Goal: Task Accomplishment & Management: Manage account settings

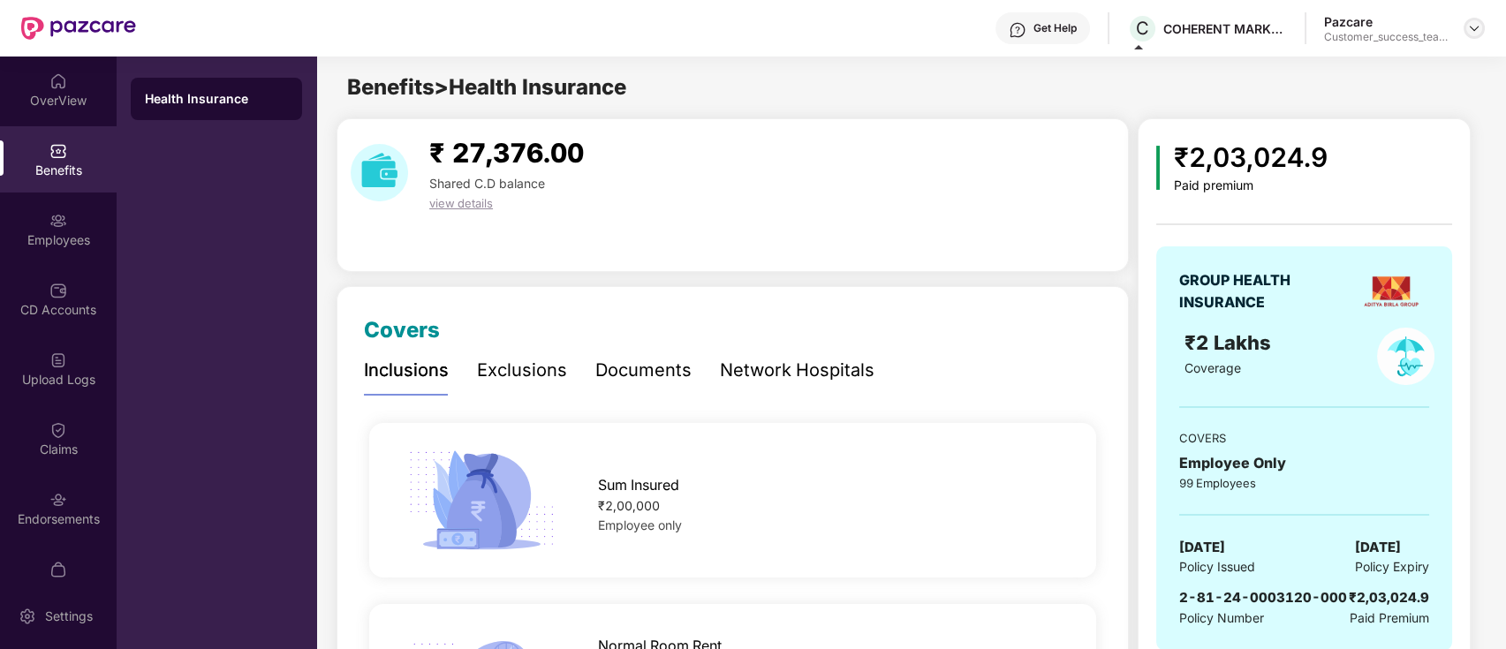
click at [1474, 27] on img at bounding box center [1474, 28] width 14 height 14
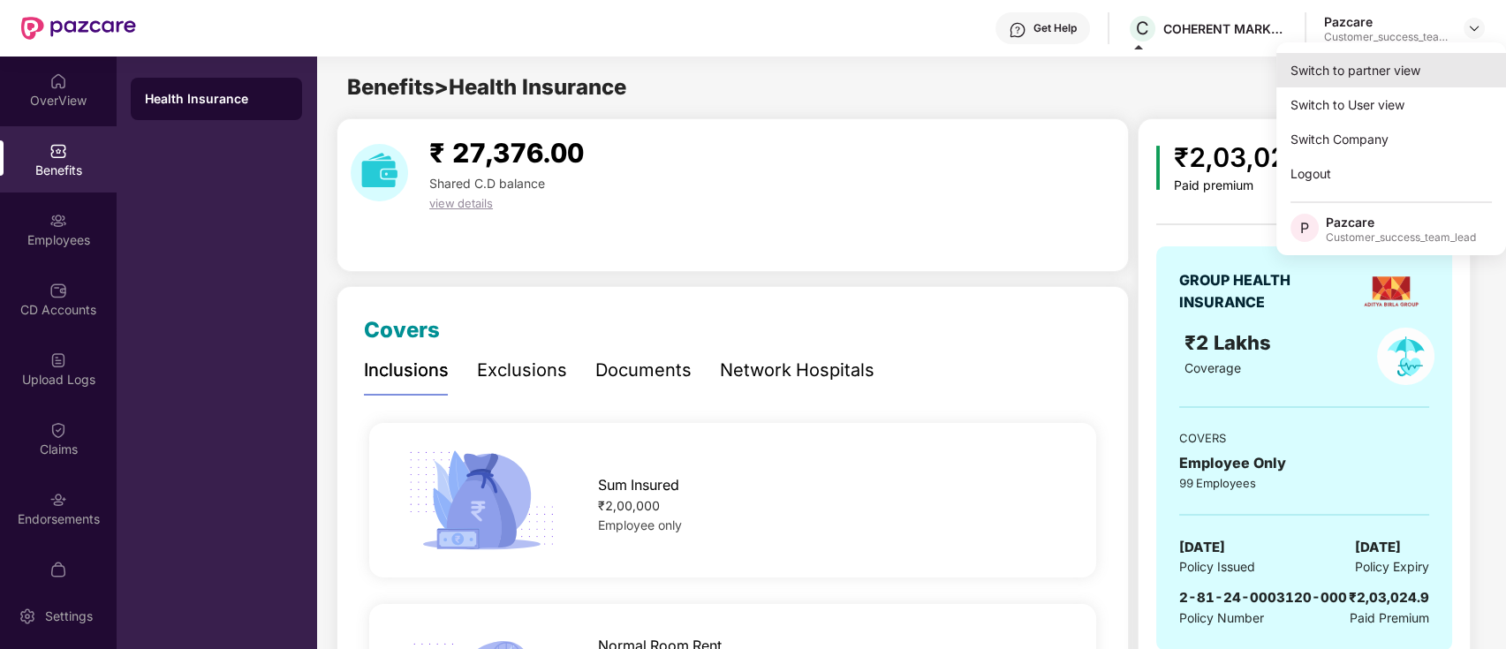
click at [1445, 71] on div "Switch to partner view" at bounding box center [1391, 70] width 230 height 34
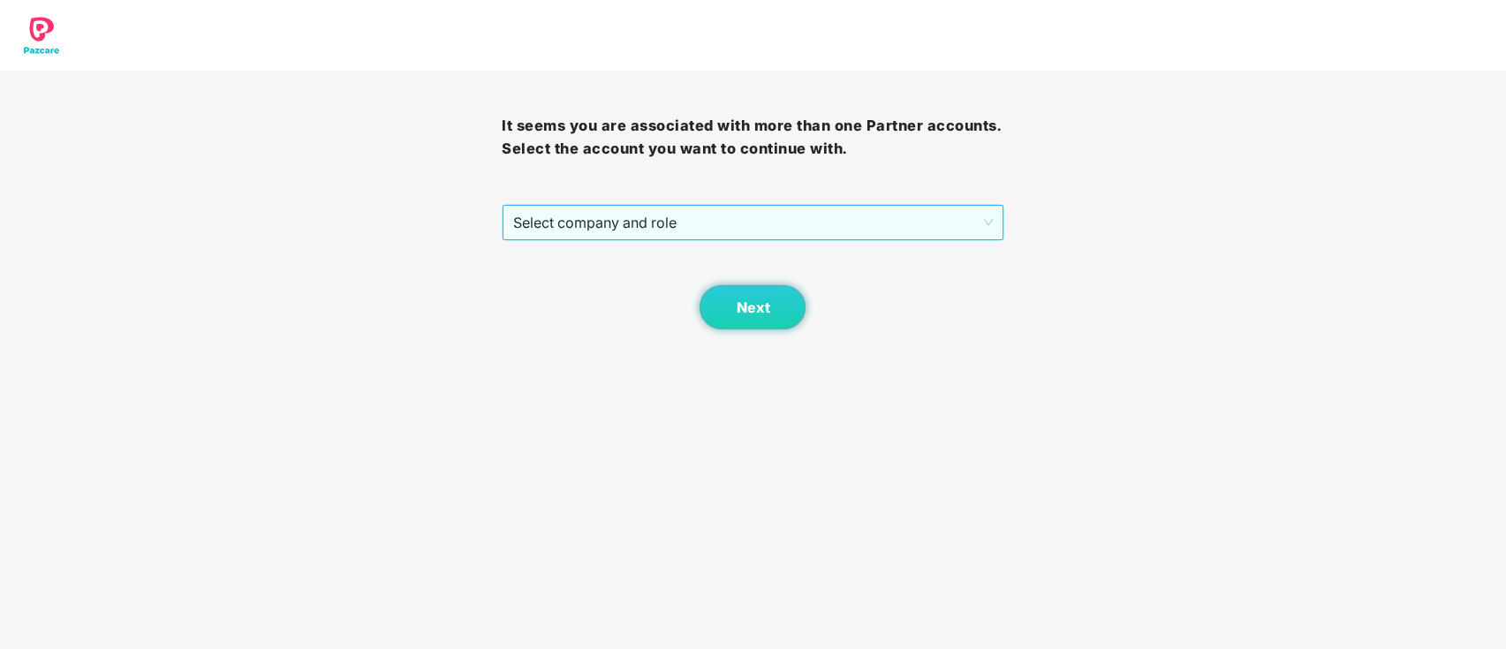
click at [730, 212] on span "Select company and role" at bounding box center [752, 223] width 479 height 34
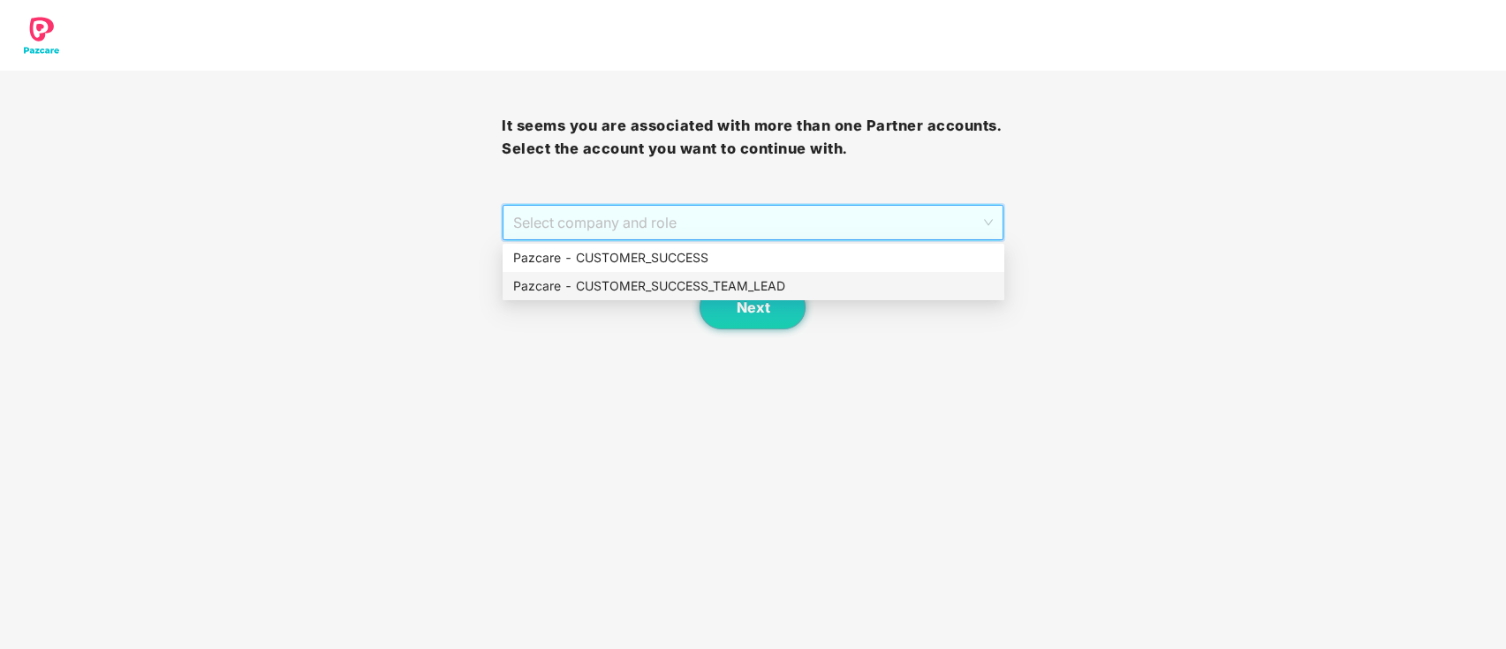
click at [729, 276] on div "Pazcare - CUSTOMER_SUCCESS_TEAM_LEAD" at bounding box center [753, 285] width 480 height 19
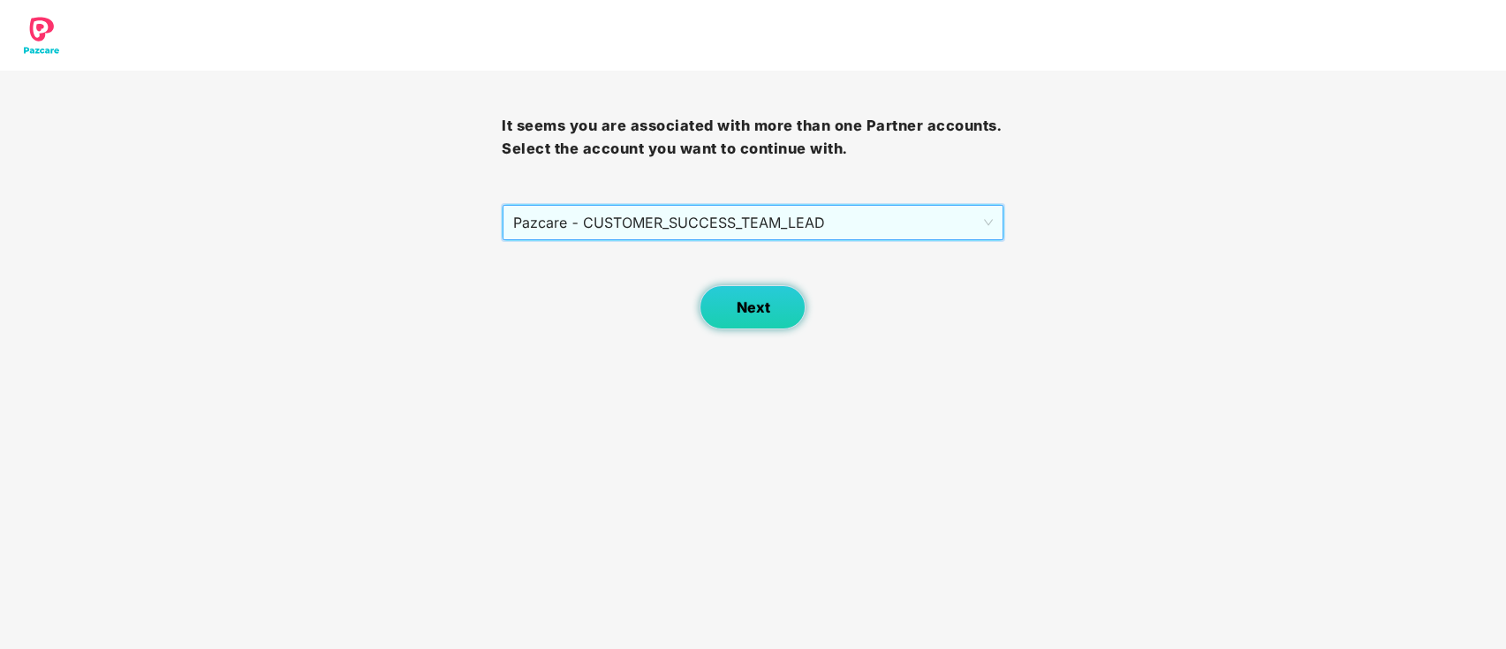
click at [765, 314] on span "Next" at bounding box center [753, 307] width 34 height 17
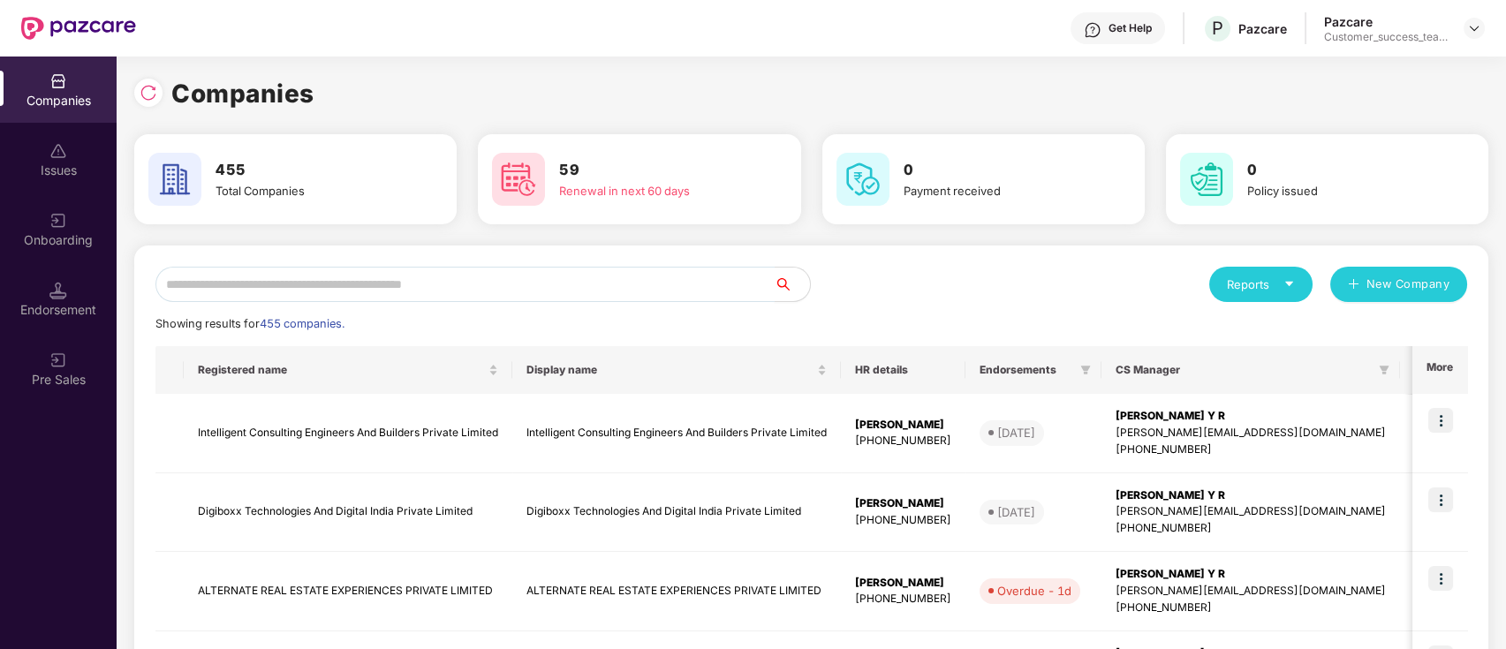
click at [528, 290] on input "text" at bounding box center [464, 284] width 619 height 35
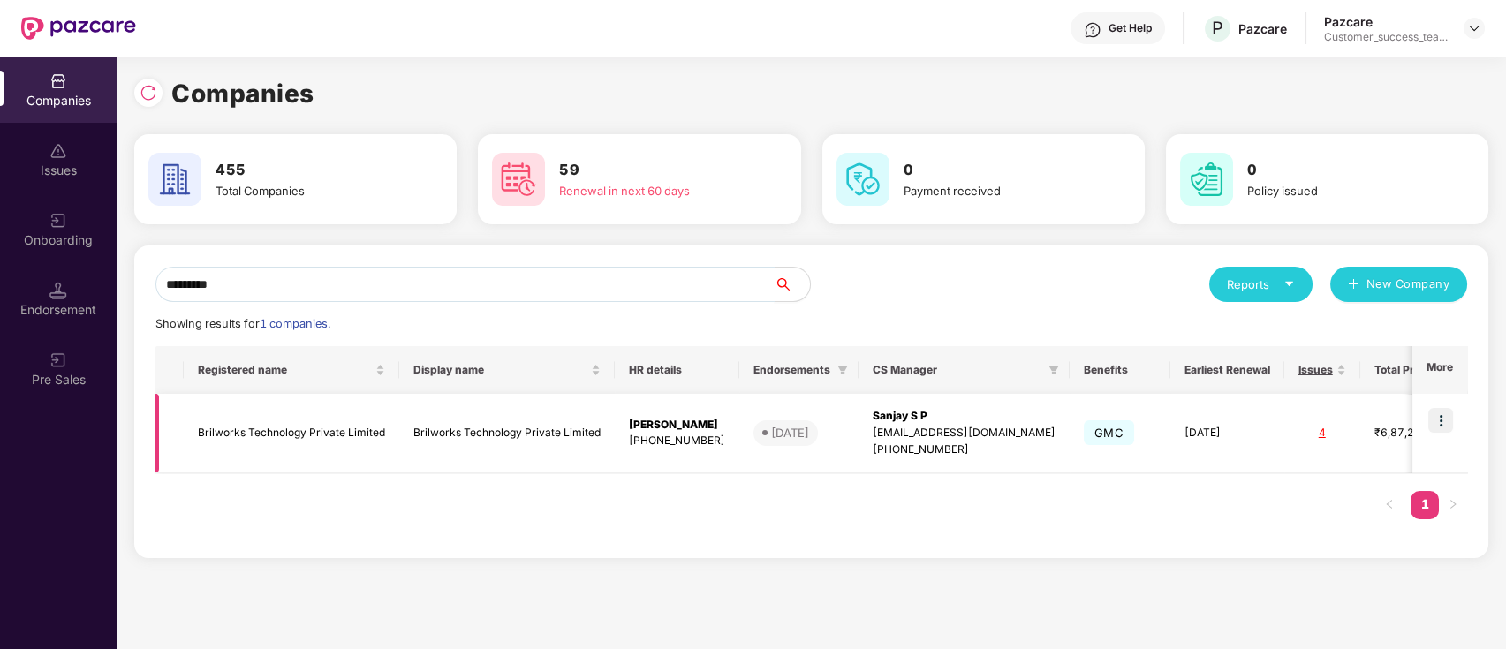
type input "*********"
click at [1443, 425] on img at bounding box center [1440, 420] width 25 height 25
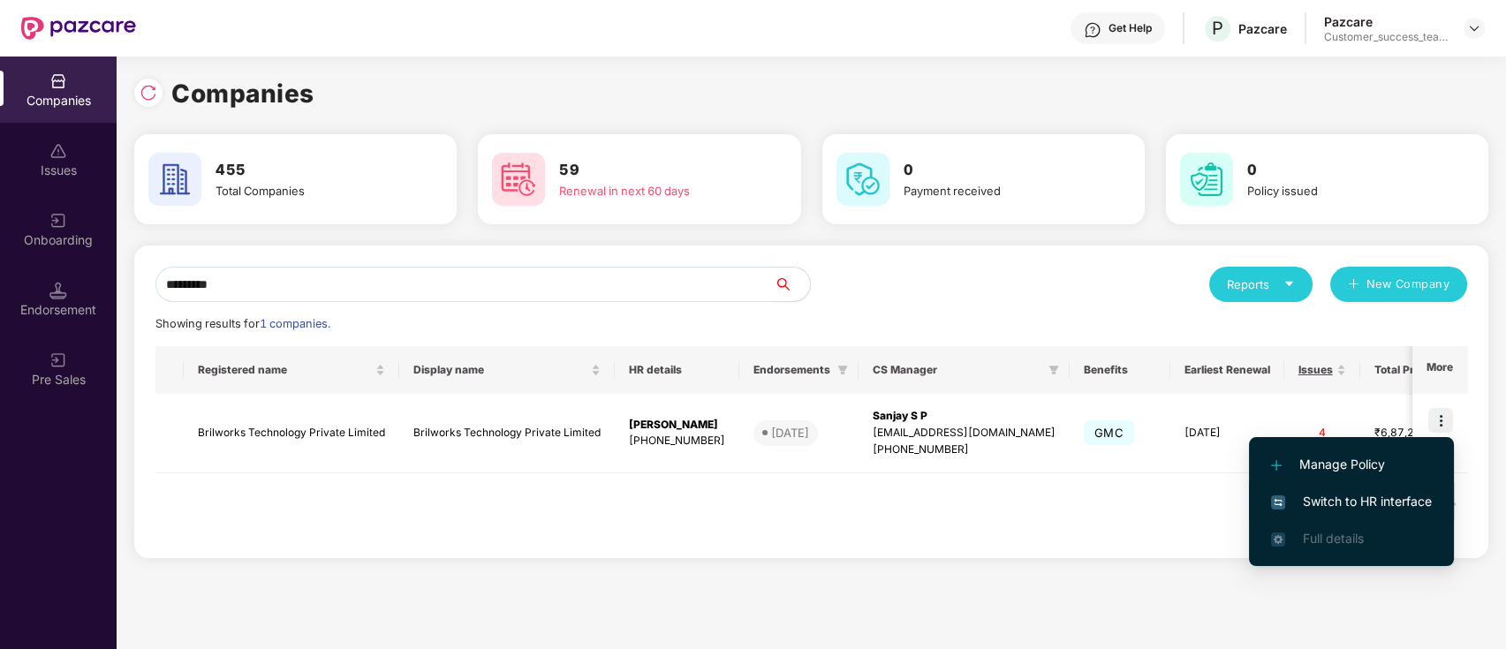
click at [1413, 512] on li "Switch to HR interface" at bounding box center [1351, 501] width 205 height 37
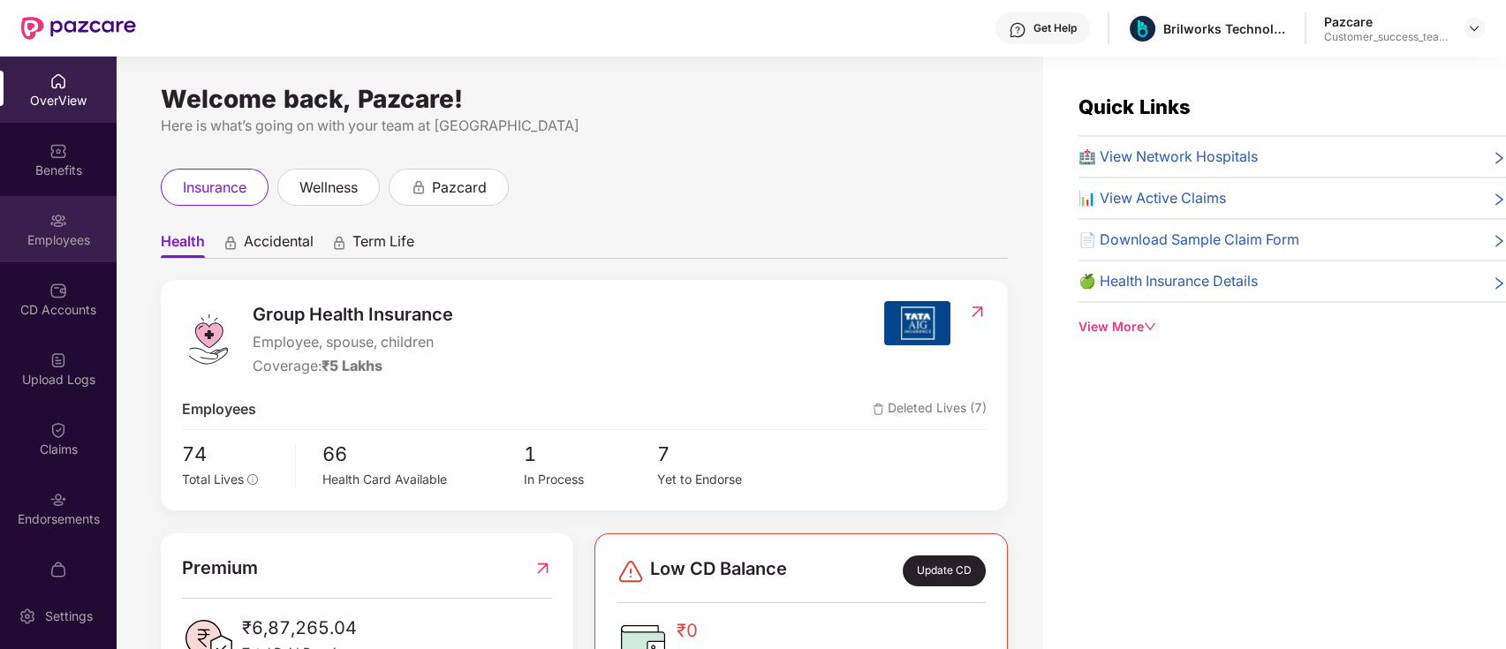
click at [92, 243] on div "Employees" at bounding box center [58, 240] width 117 height 18
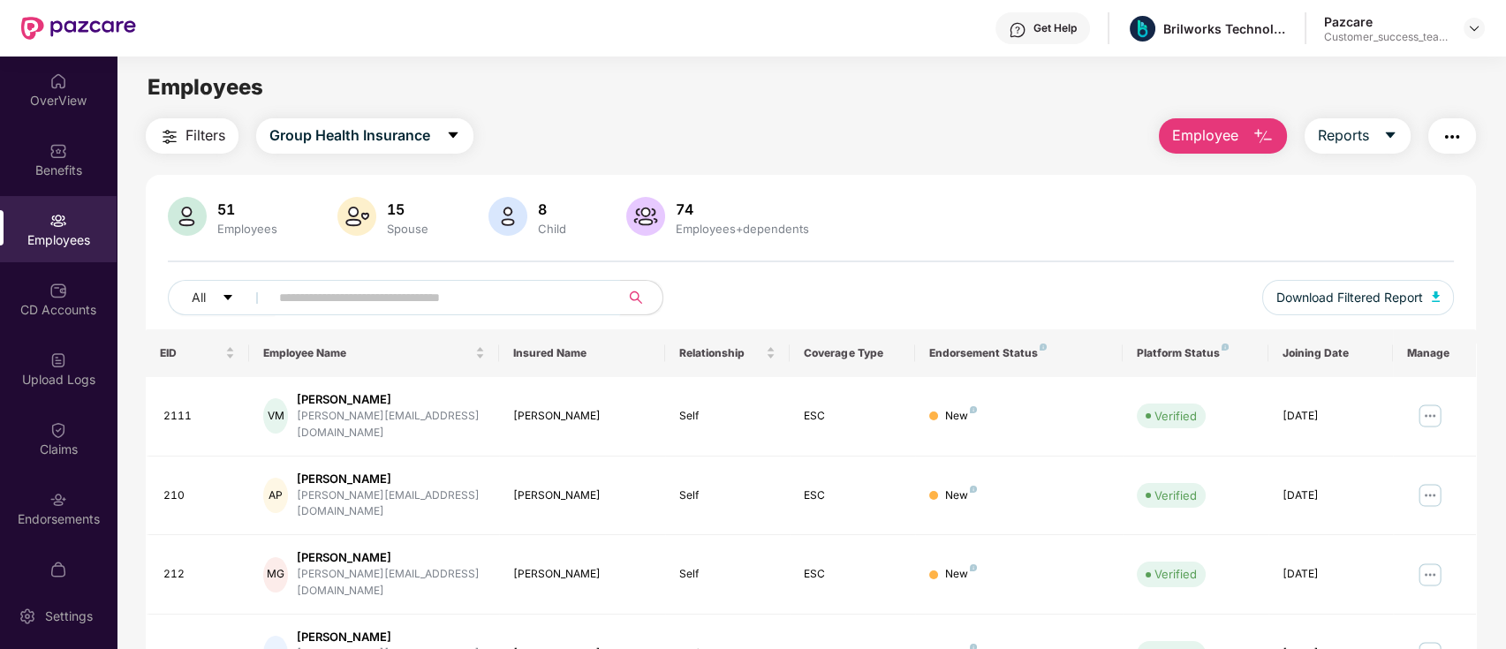
click at [452, 291] on input "text" at bounding box center [437, 297] width 317 height 26
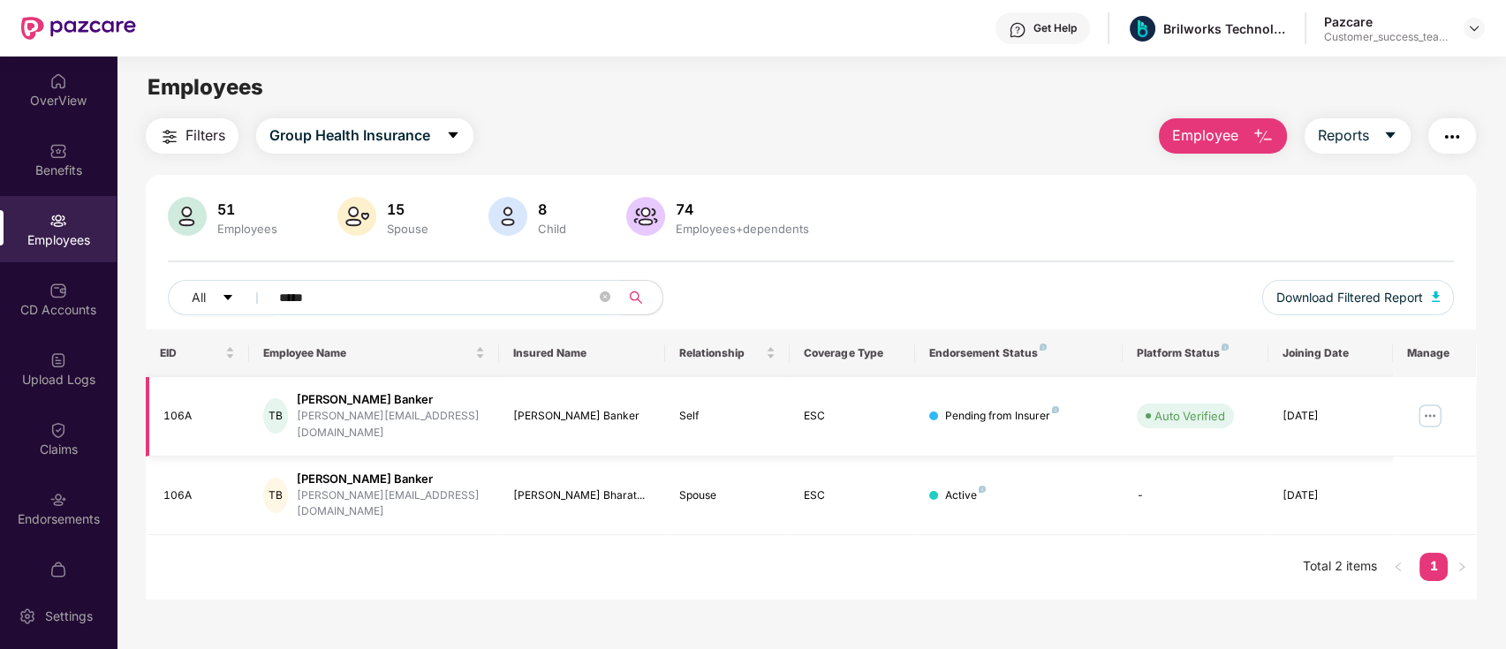
type input "*****"
click at [1432, 411] on img at bounding box center [1430, 416] width 28 height 28
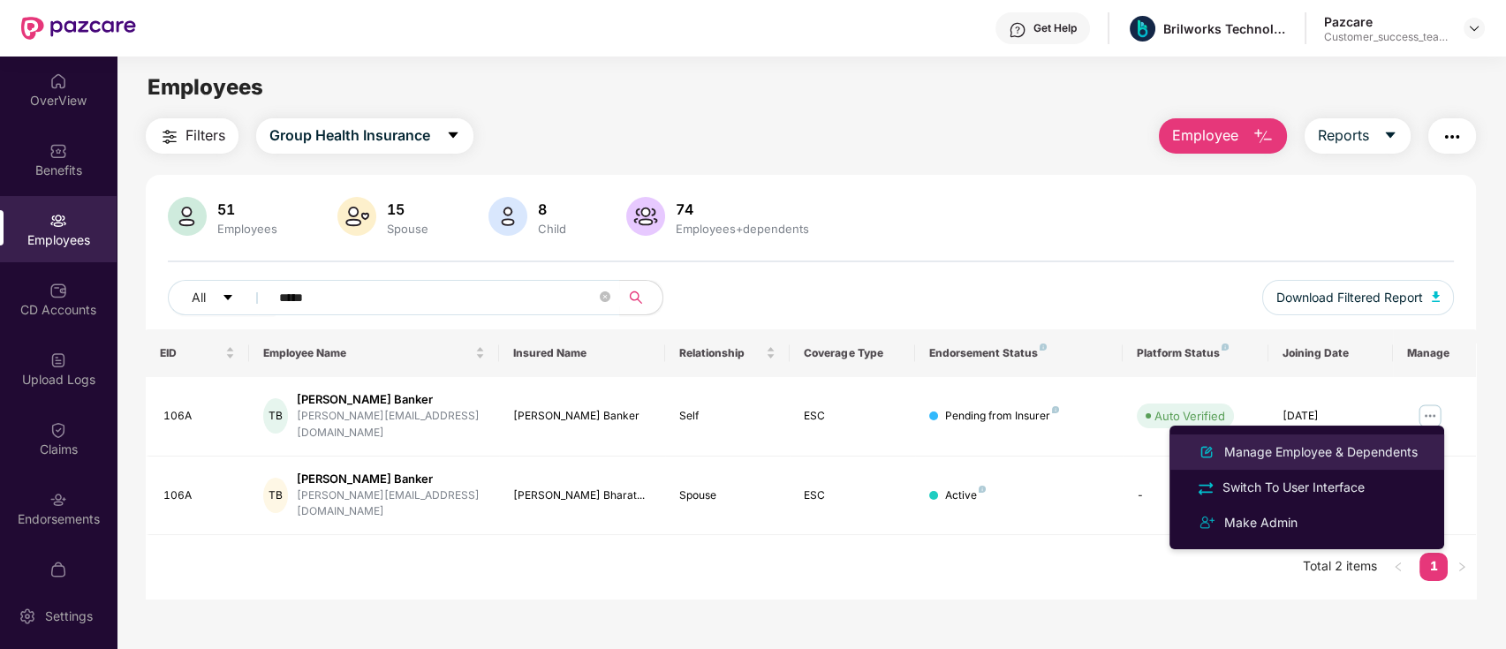
click at [1408, 459] on div "Manage Employee & Dependents" at bounding box center [1321, 451] width 200 height 19
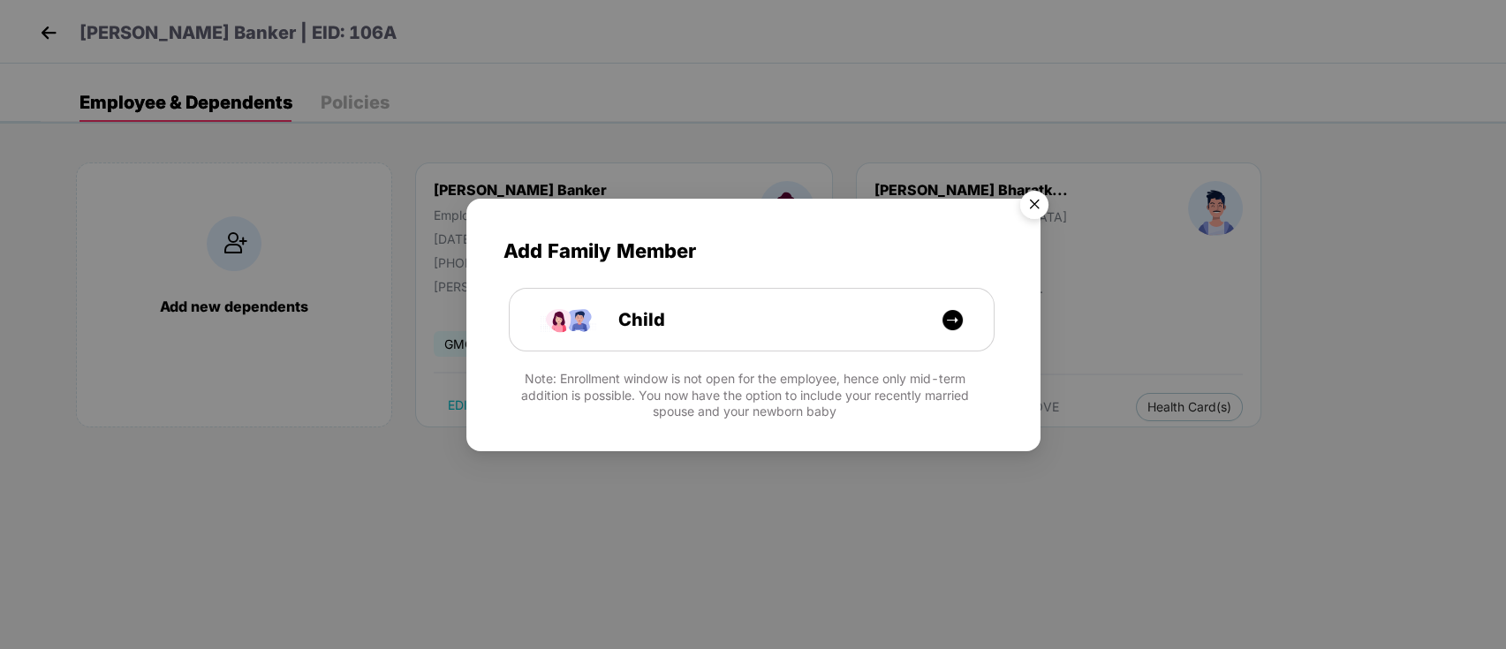
click at [1019, 208] on img "Close" at bounding box center [1033, 206] width 49 height 49
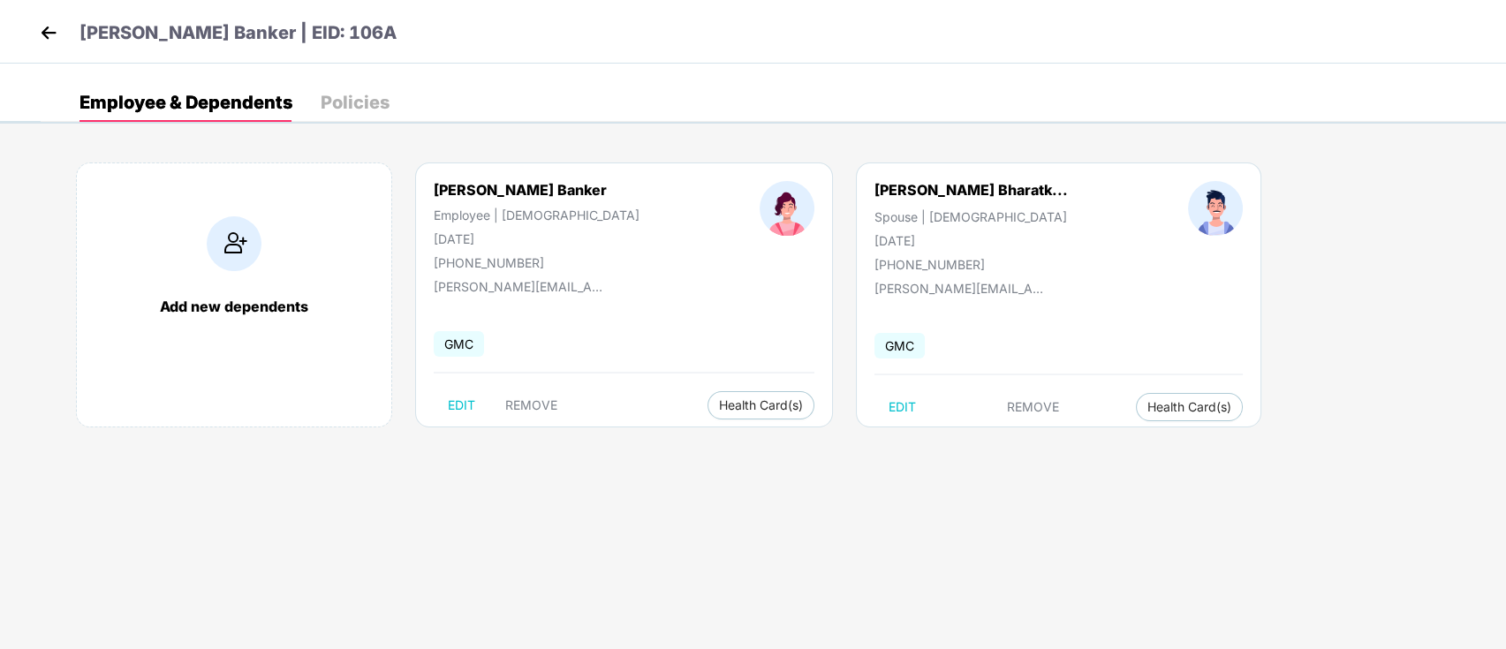
click at [49, 39] on img at bounding box center [48, 32] width 26 height 26
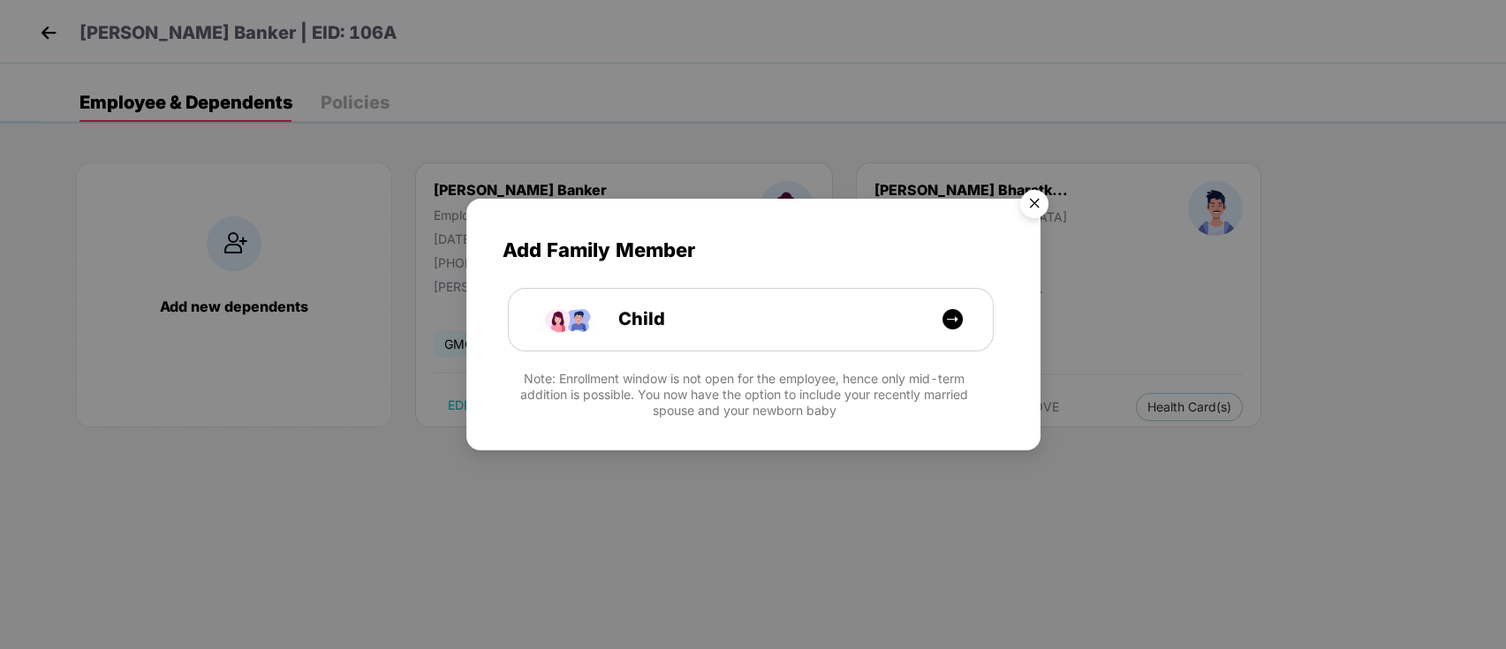
click at [1027, 204] on img "Close" at bounding box center [1033, 206] width 49 height 49
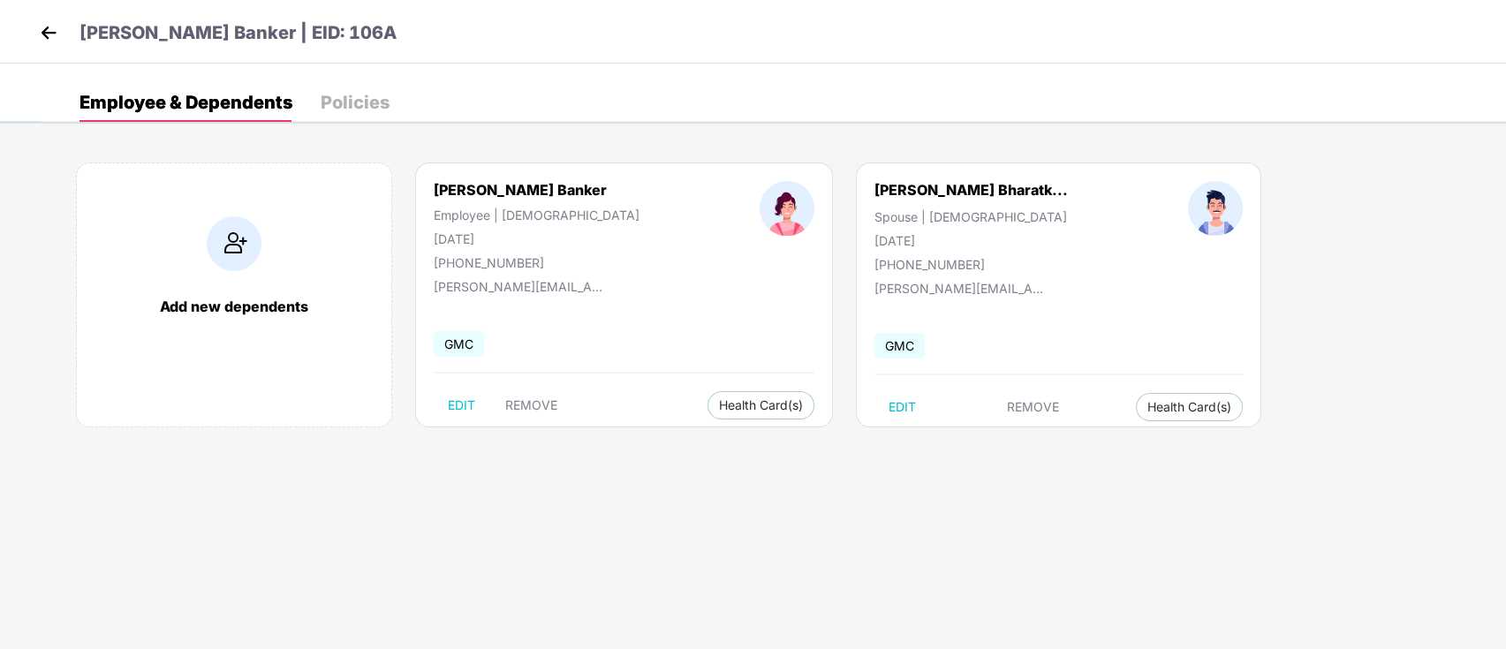
click at [50, 39] on img at bounding box center [48, 32] width 26 height 26
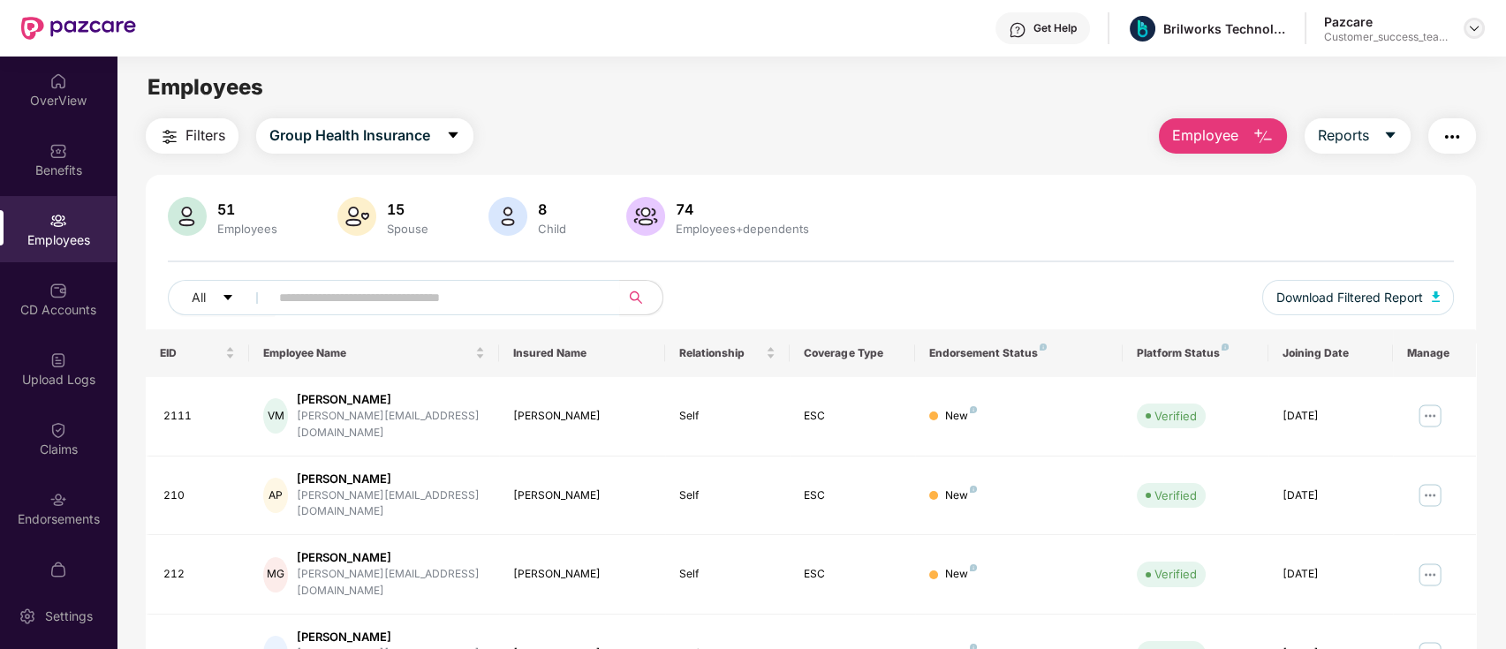
click at [1480, 26] on img at bounding box center [1474, 28] width 14 height 14
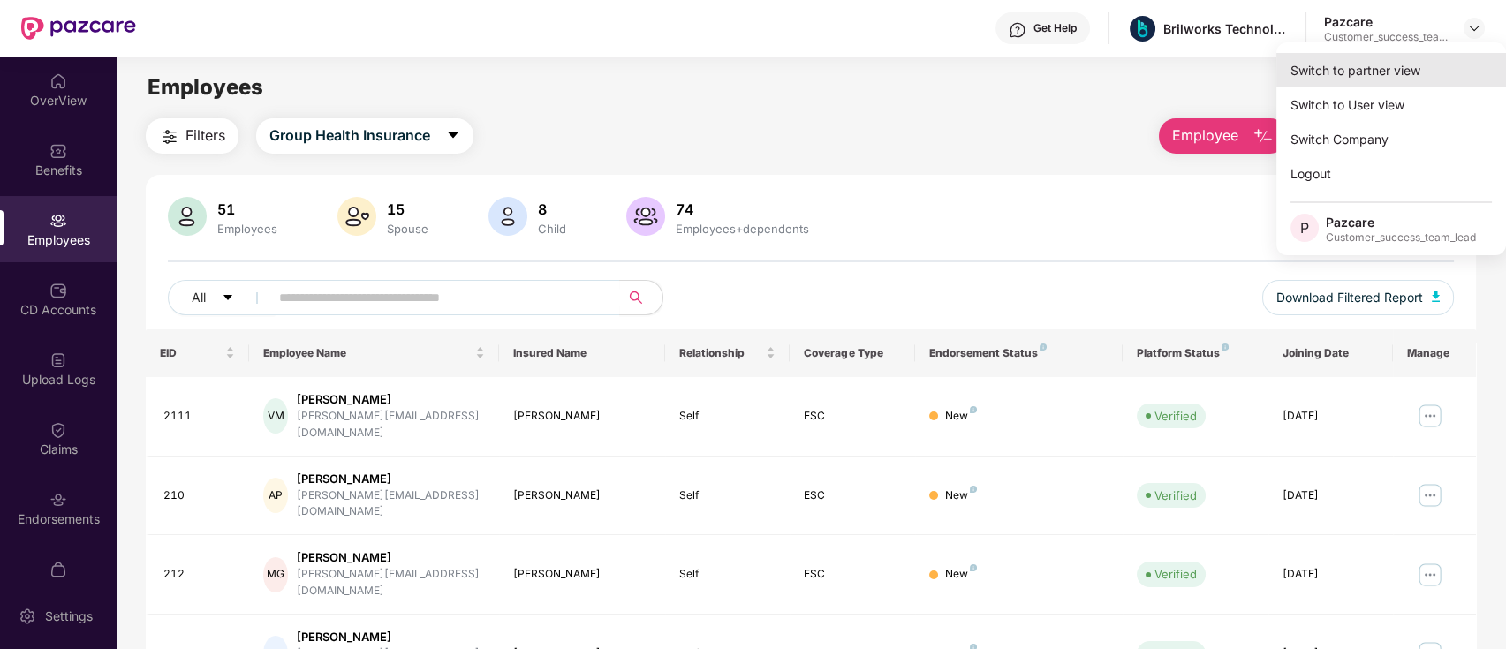
click at [1442, 64] on div "Switch to partner view" at bounding box center [1391, 70] width 230 height 34
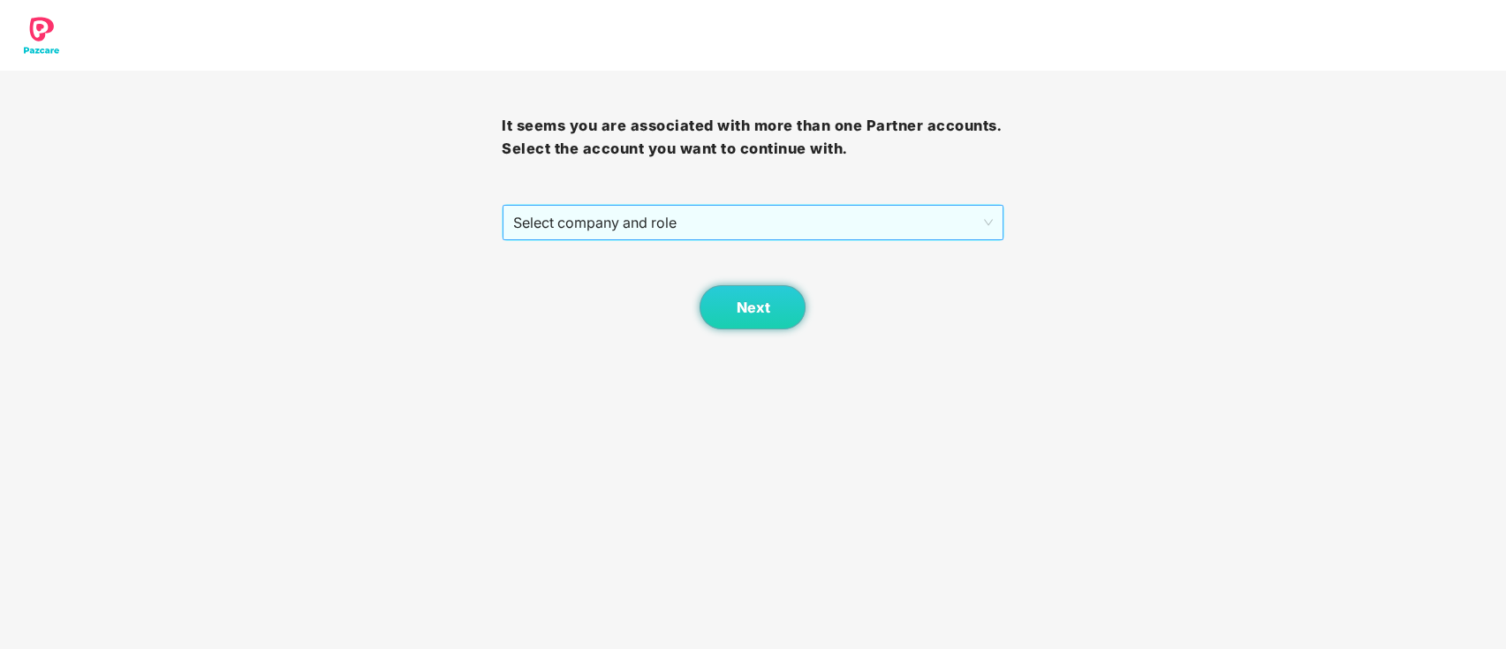
click at [863, 219] on span "Select company and role" at bounding box center [752, 223] width 479 height 34
click at [1071, 86] on div "It seems you are associated with more than one Partner accounts. Select the acc…" at bounding box center [753, 164] width 1506 height 329
click at [677, 222] on span "Select company and role" at bounding box center [752, 223] width 479 height 34
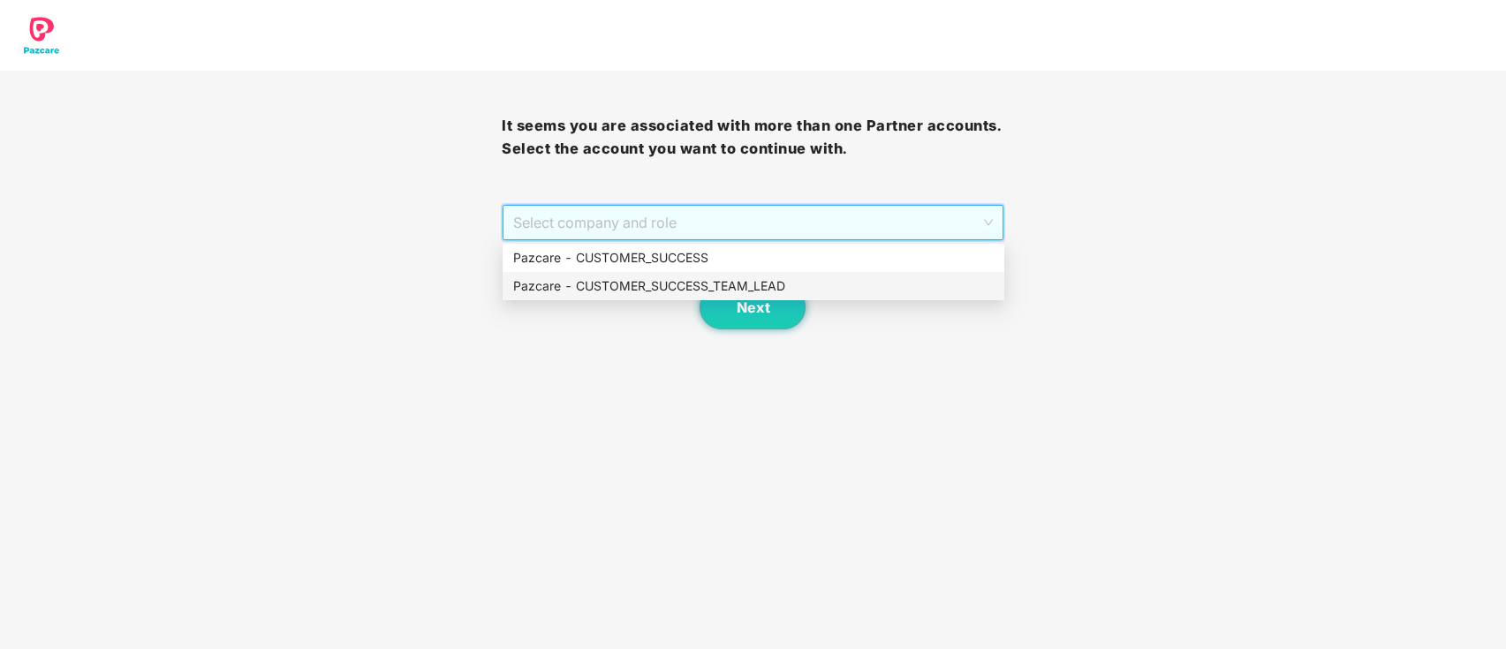
click at [708, 283] on div "Pazcare - CUSTOMER_SUCCESS_TEAM_LEAD" at bounding box center [753, 285] width 480 height 19
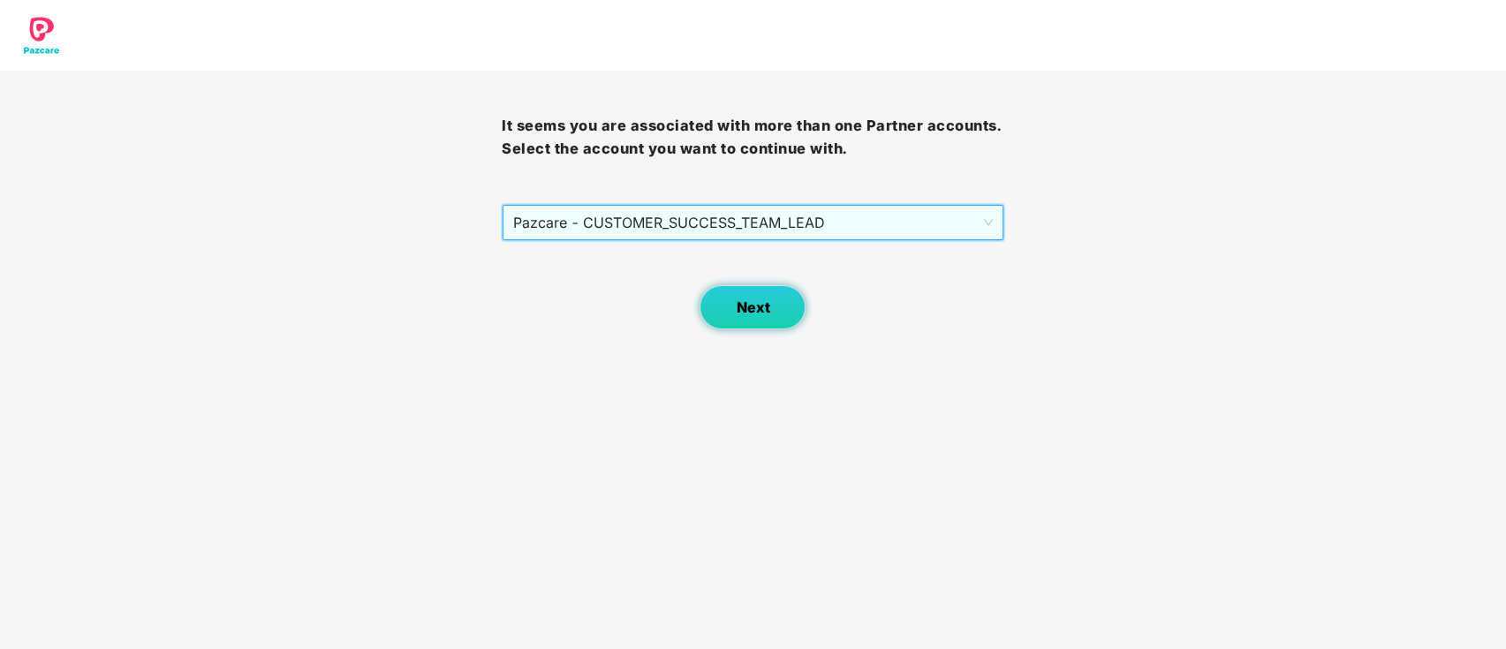
click at [740, 296] on button "Next" at bounding box center [752, 307] width 106 height 44
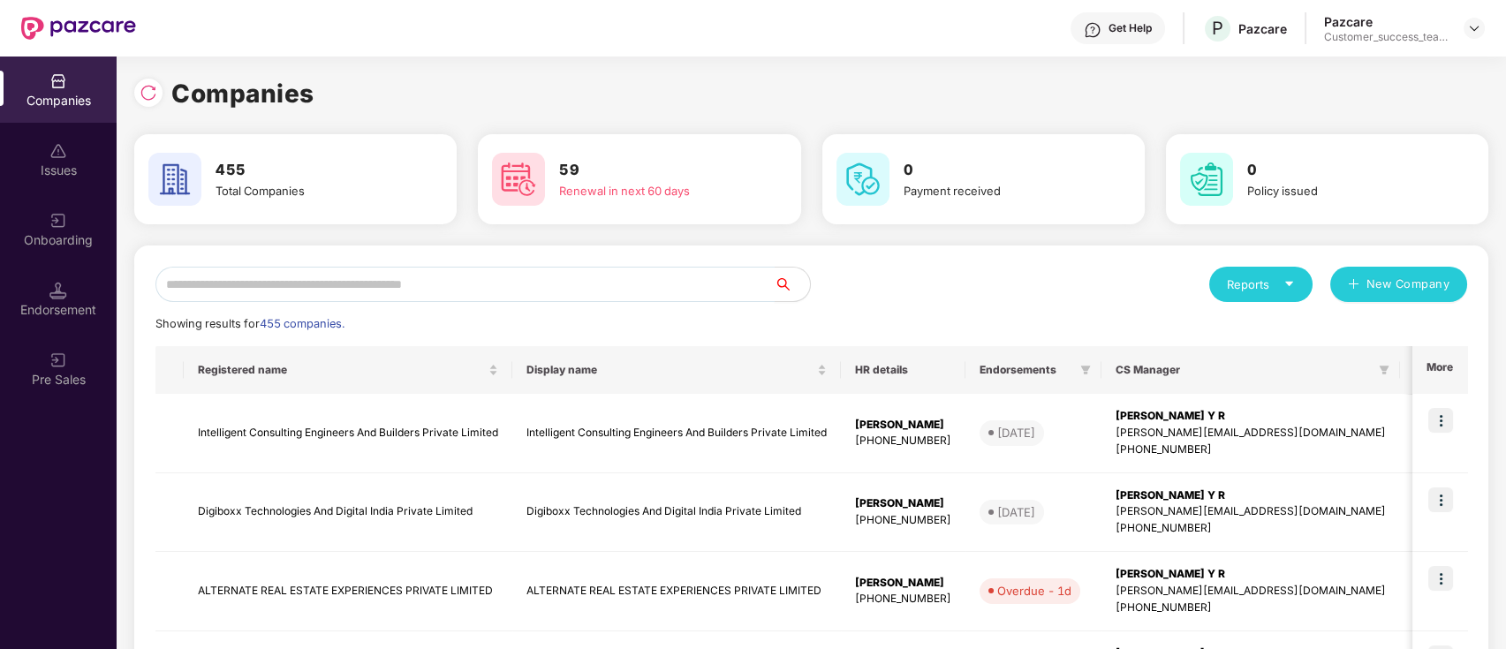
click at [480, 277] on input "text" at bounding box center [464, 284] width 619 height 35
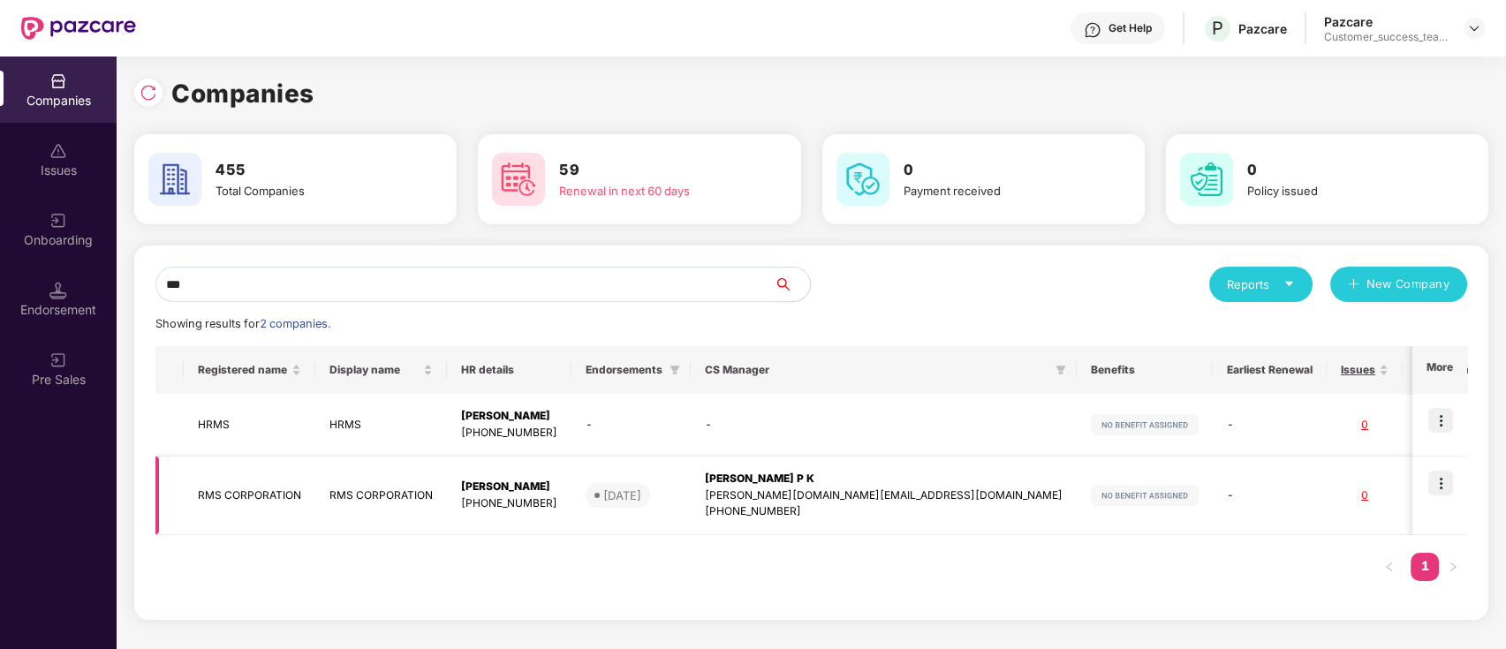
type input "***"
click at [502, 497] on div "[PHONE_NUMBER]" at bounding box center [509, 503] width 96 height 17
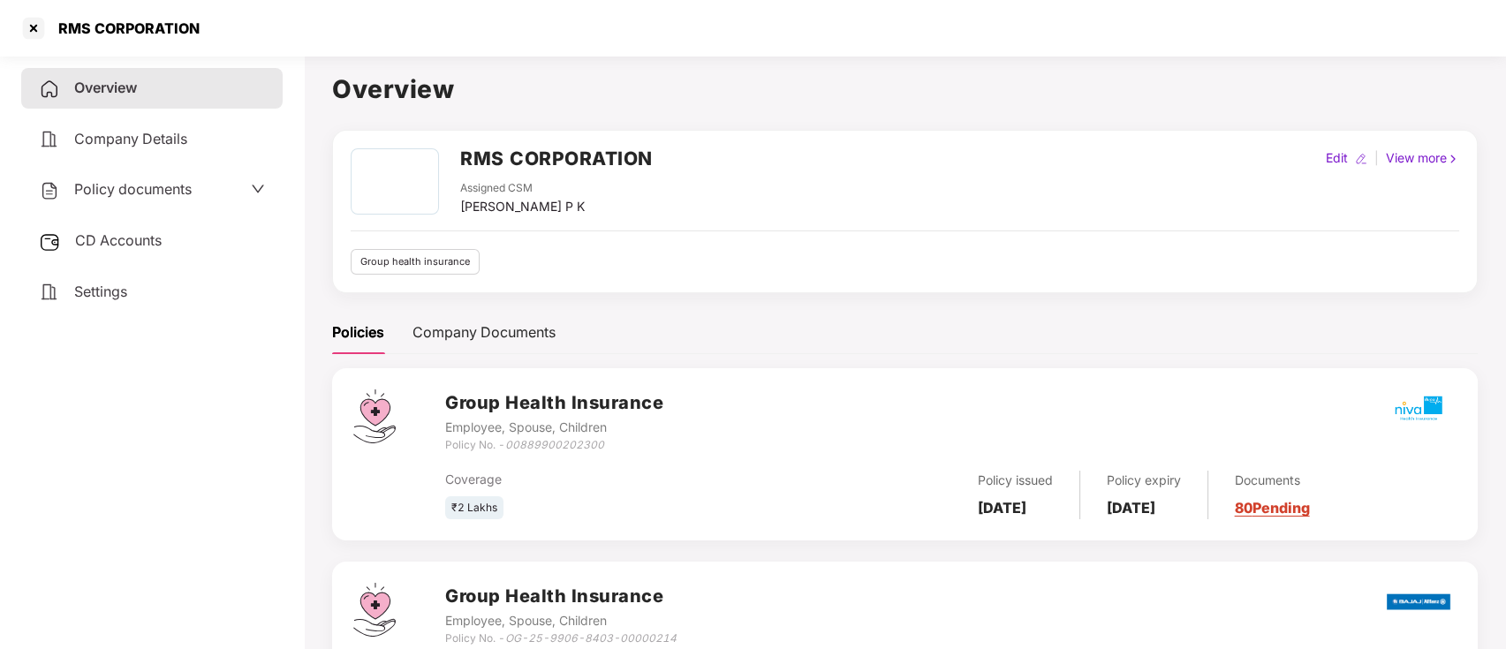
click at [194, 239] on div "CD Accounts" at bounding box center [151, 241] width 261 height 41
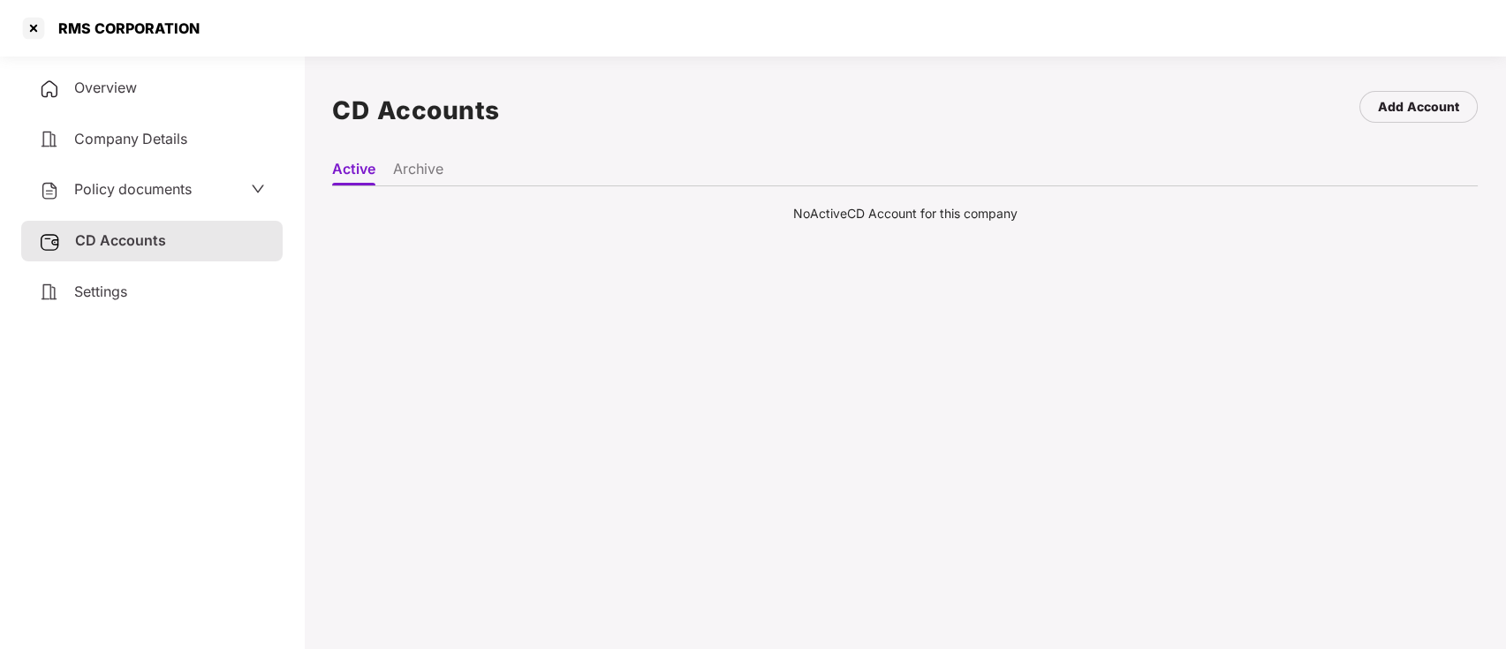
click at [430, 171] on li "Archive" at bounding box center [418, 173] width 50 height 26
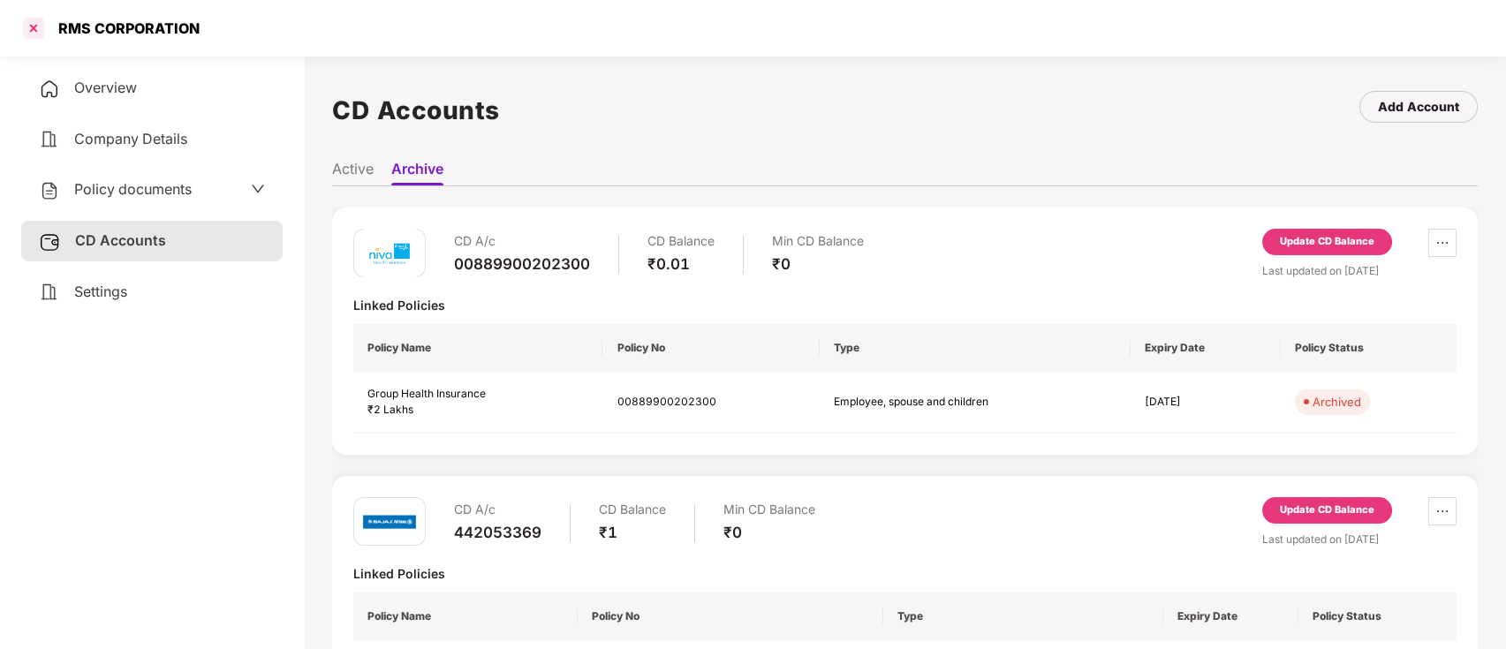
click at [35, 24] on div at bounding box center [33, 28] width 28 height 28
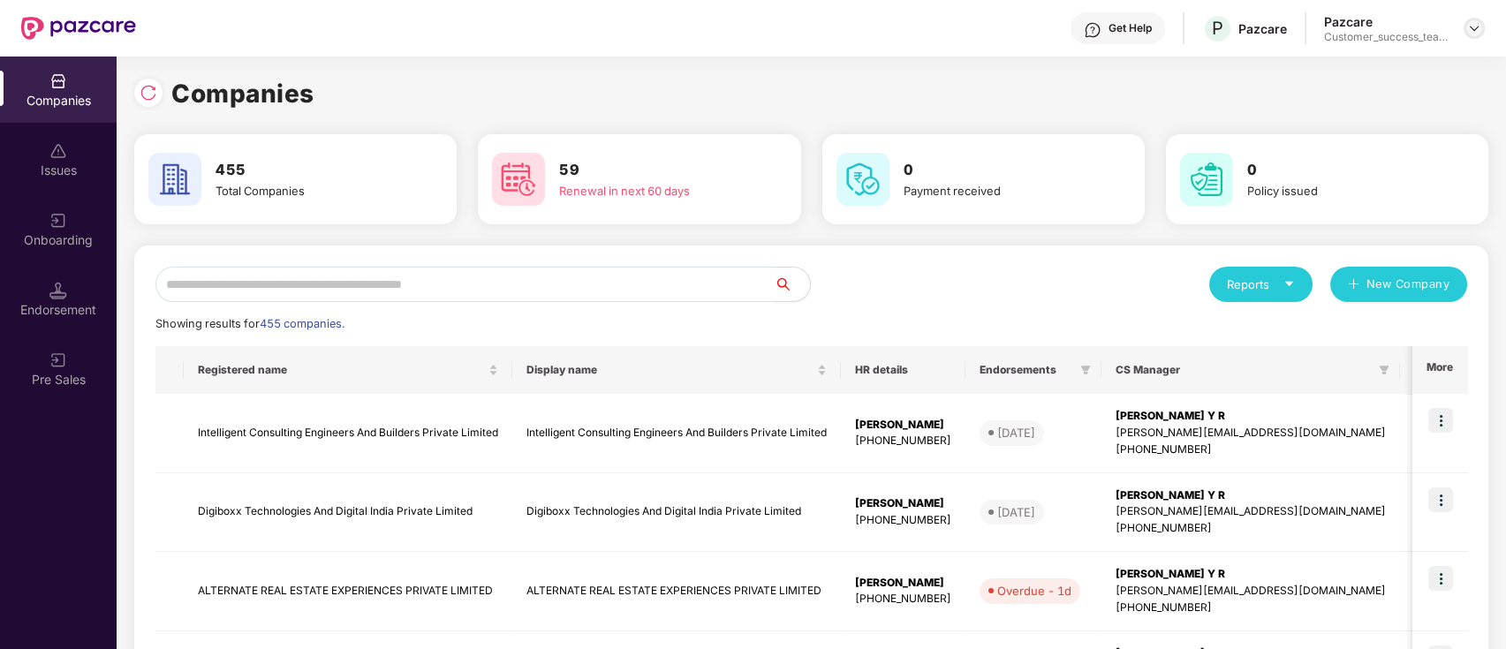
click at [1470, 34] on img at bounding box center [1474, 28] width 14 height 14
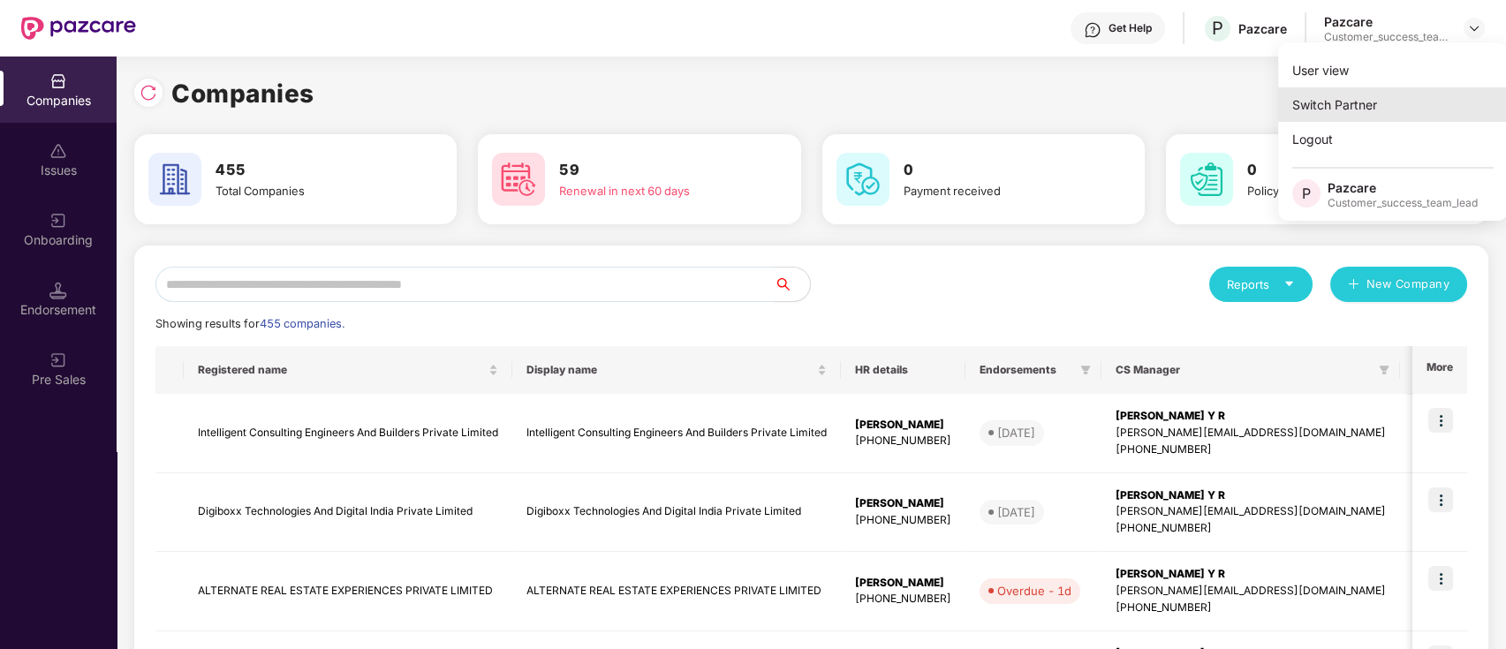
click at [1450, 102] on div "Switch Partner" at bounding box center [1393, 104] width 230 height 34
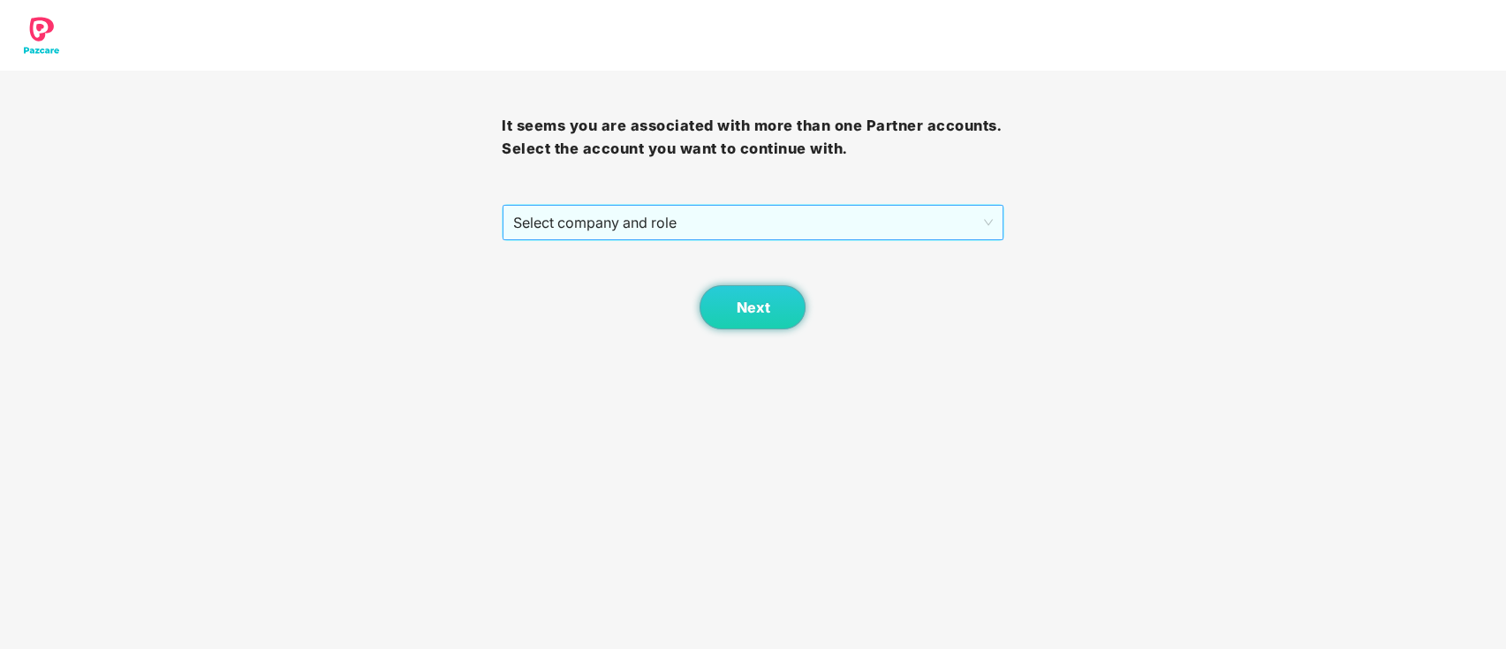
click at [806, 233] on span "Select company and role" at bounding box center [752, 223] width 479 height 34
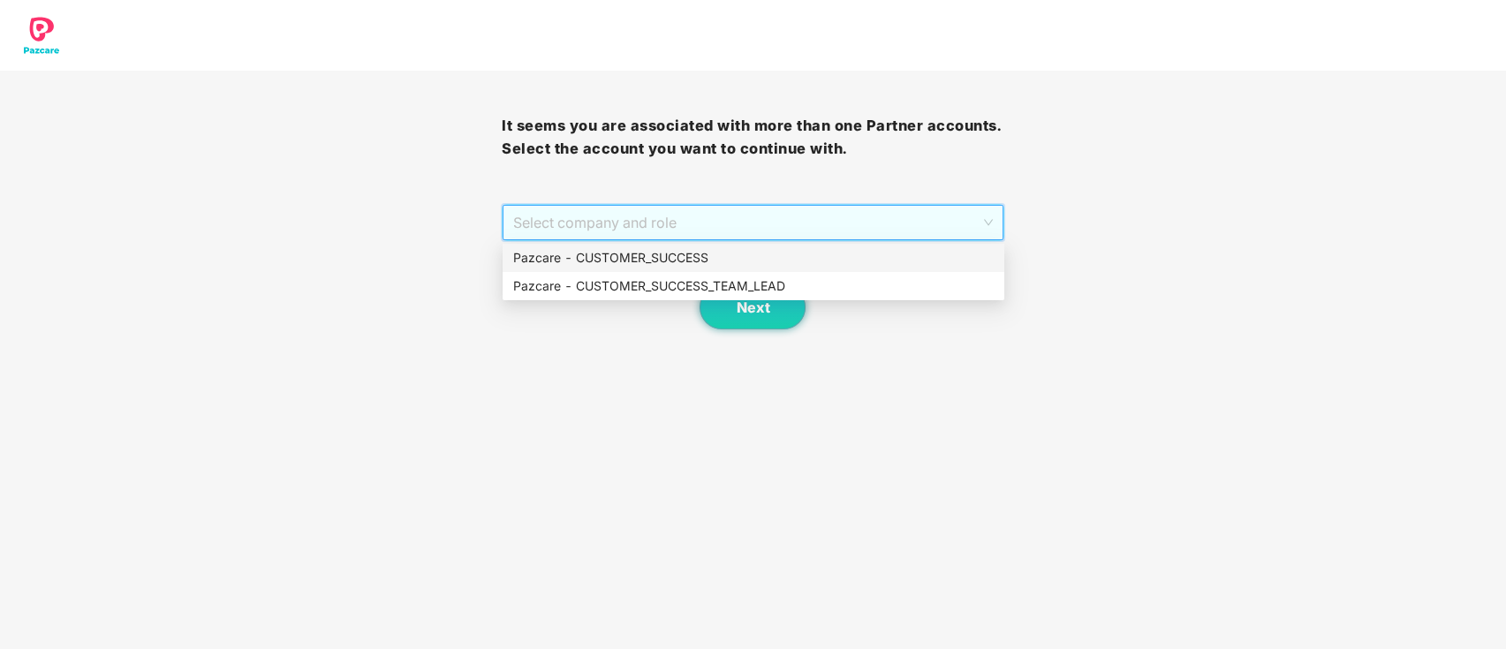
click at [755, 254] on div "Pazcare - CUSTOMER_SUCCESS" at bounding box center [753, 257] width 480 height 19
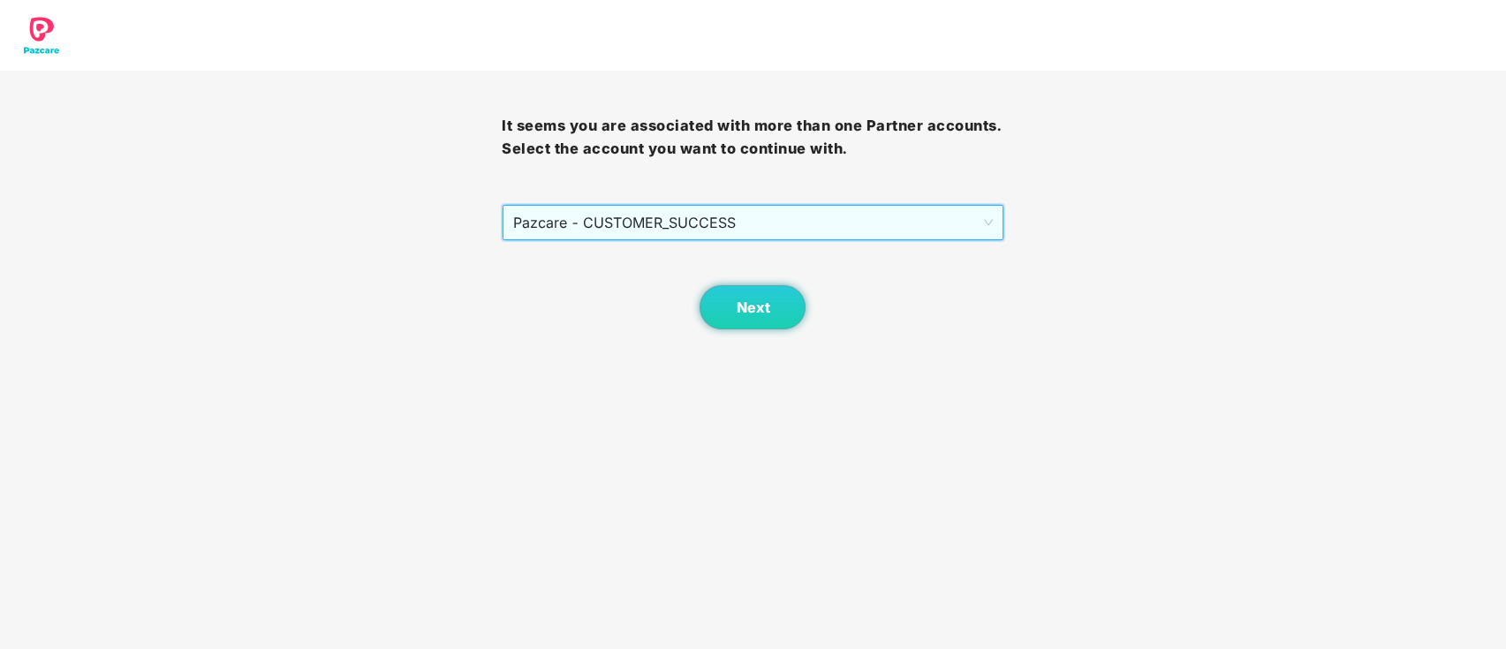
click at [755, 280] on div "Next" at bounding box center [753, 285] width 502 height 88
click at [751, 312] on span "Next" at bounding box center [753, 307] width 34 height 17
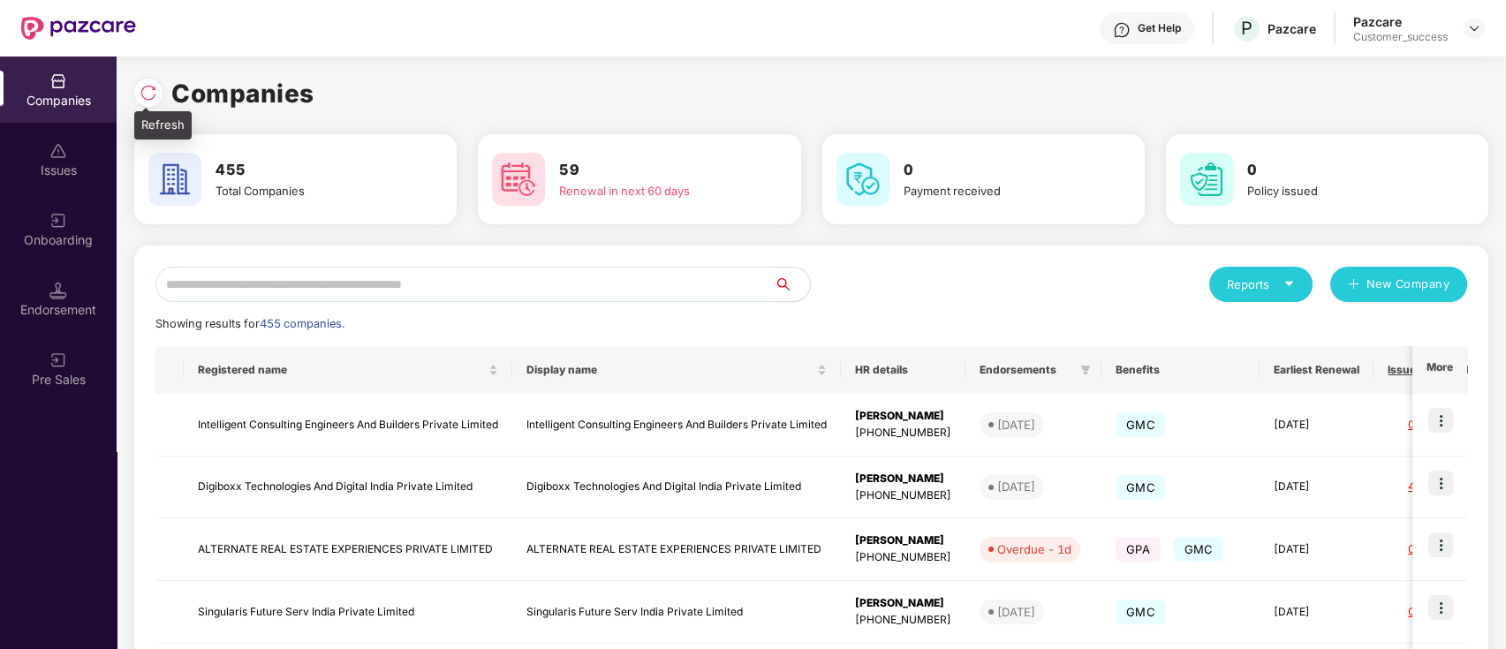
click at [158, 102] on div at bounding box center [152, 90] width 37 height 33
click at [163, 92] on div at bounding box center [152, 90] width 37 height 33
click at [140, 96] on img at bounding box center [149, 93] width 18 height 18
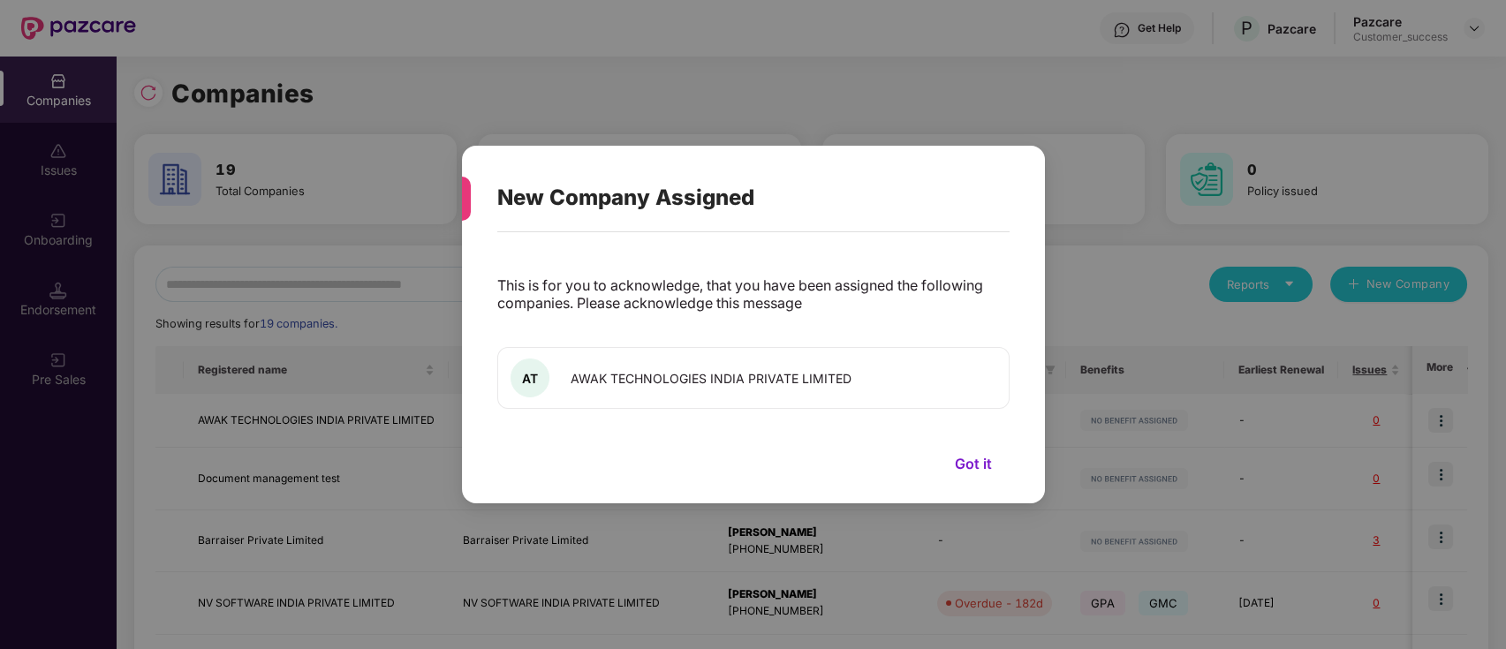
click at [64, 224] on div "New Company Assigned This is for you to acknowledge, that you have been assigne…" at bounding box center [753, 324] width 1506 height 649
click at [961, 467] on button "Got it" at bounding box center [973, 463] width 72 height 26
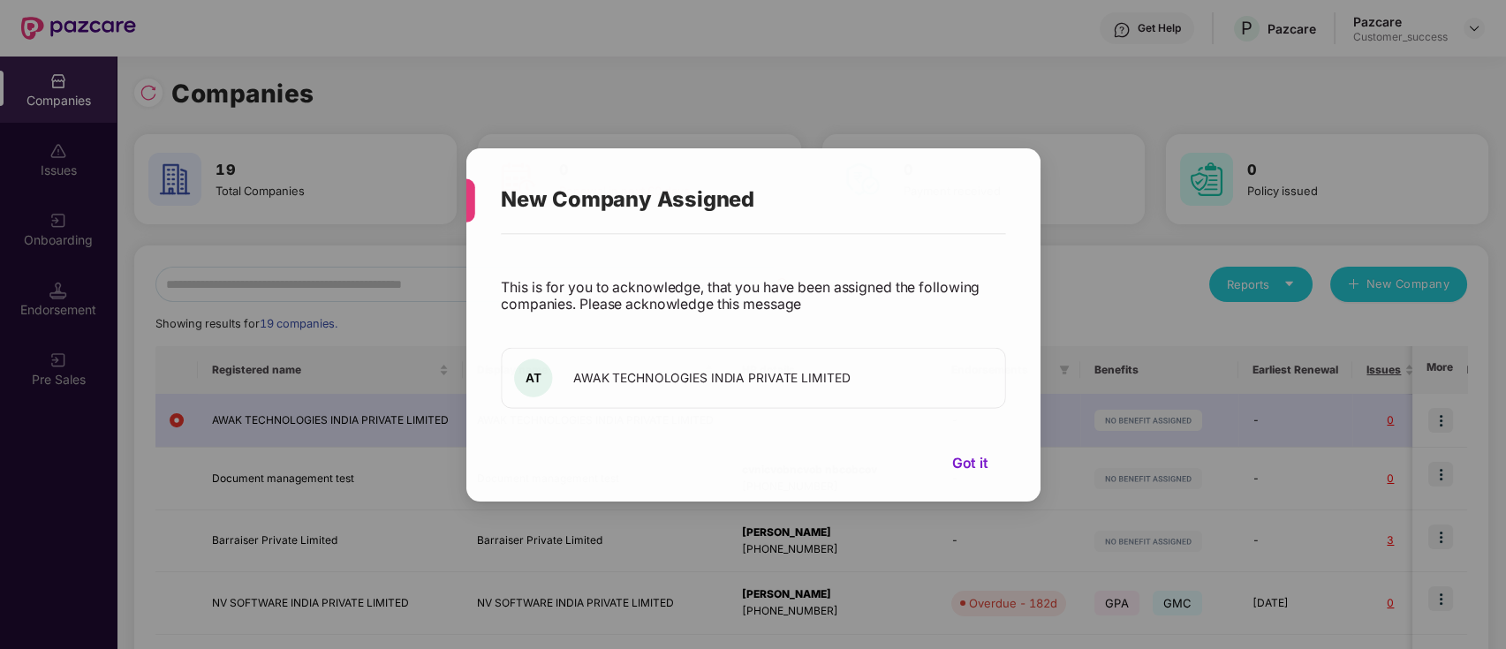
click at [62, 233] on div "New Company Assigned This is for you to acknowledge, that you have been assigne…" at bounding box center [753, 324] width 1506 height 649
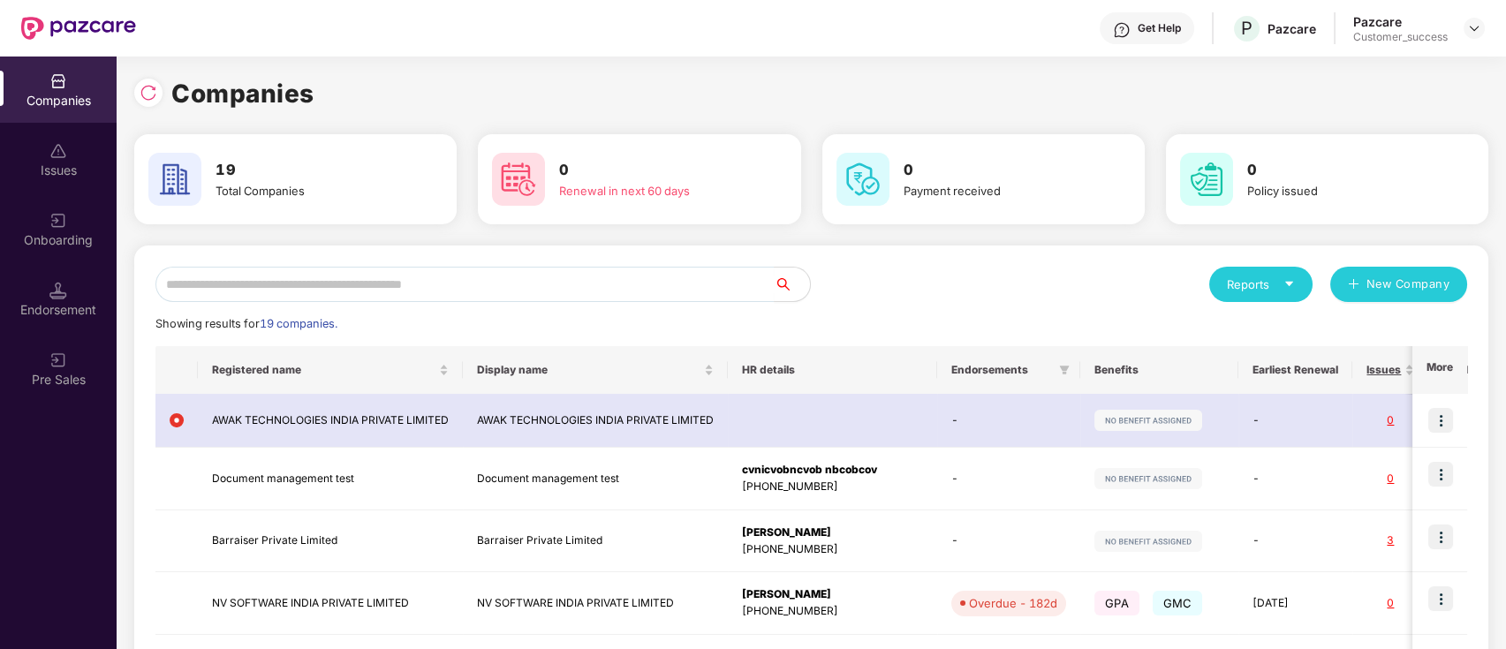
click at [62, 233] on div "Onboarding" at bounding box center [58, 240] width 117 height 18
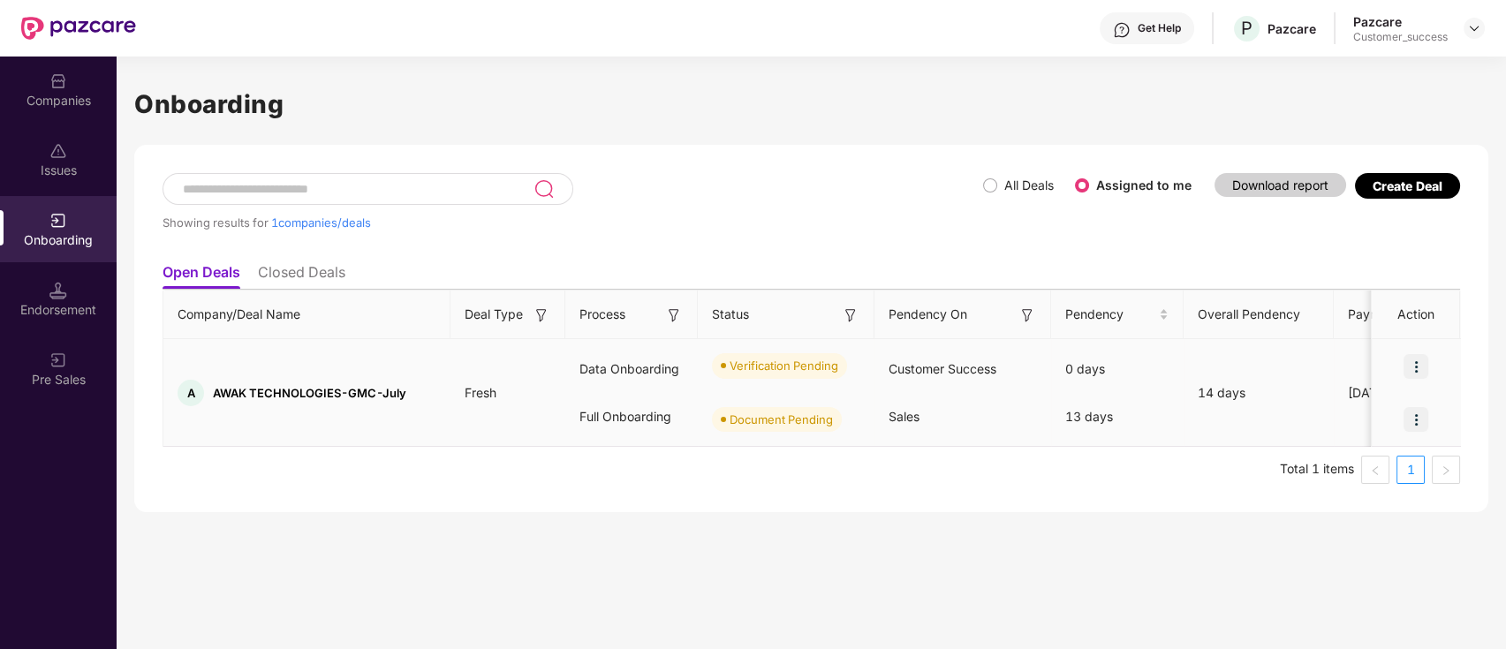
click at [1401, 433] on div at bounding box center [1416, 419] width 88 height 53
click at [1415, 369] on img at bounding box center [1415, 366] width 25 height 25
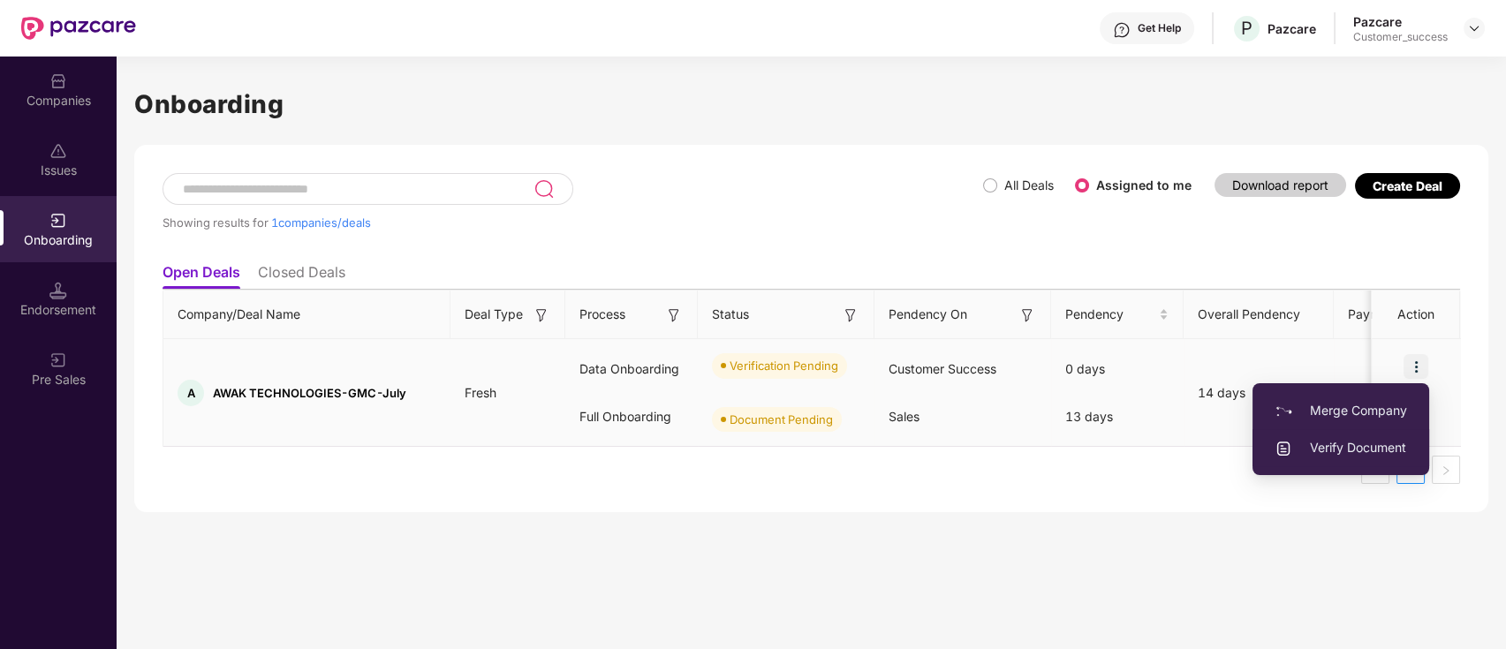
click at [1378, 449] on span "Verify Document" at bounding box center [1340, 447] width 132 height 19
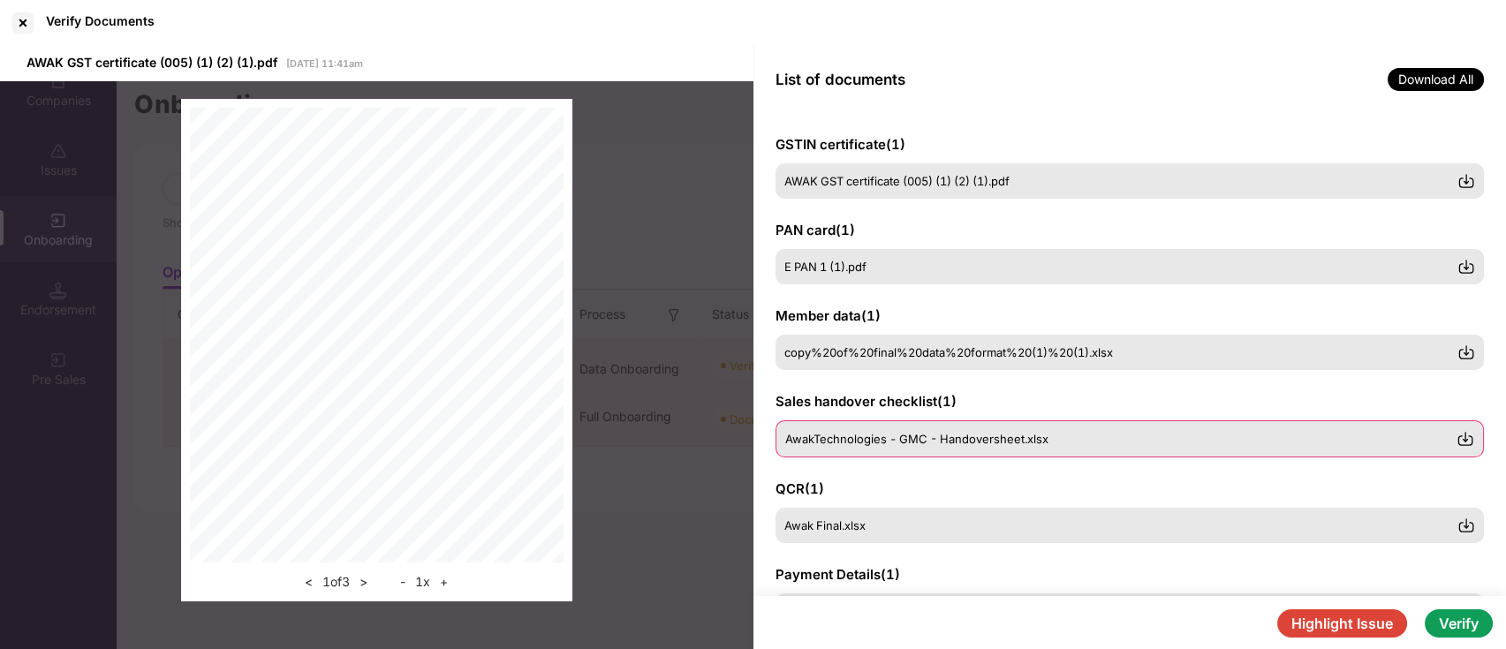
scroll to position [117, 0]
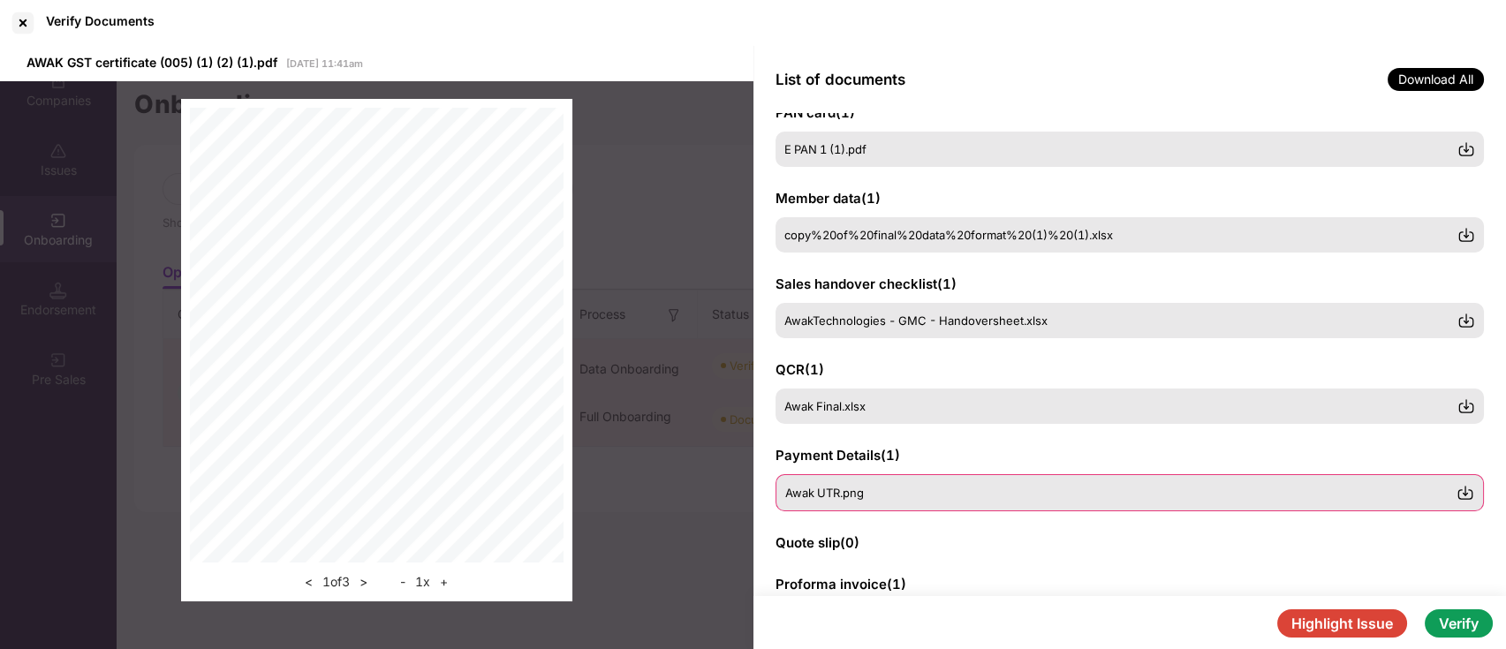
click at [856, 481] on div "Awak UTR.png" at bounding box center [1129, 492] width 709 height 37
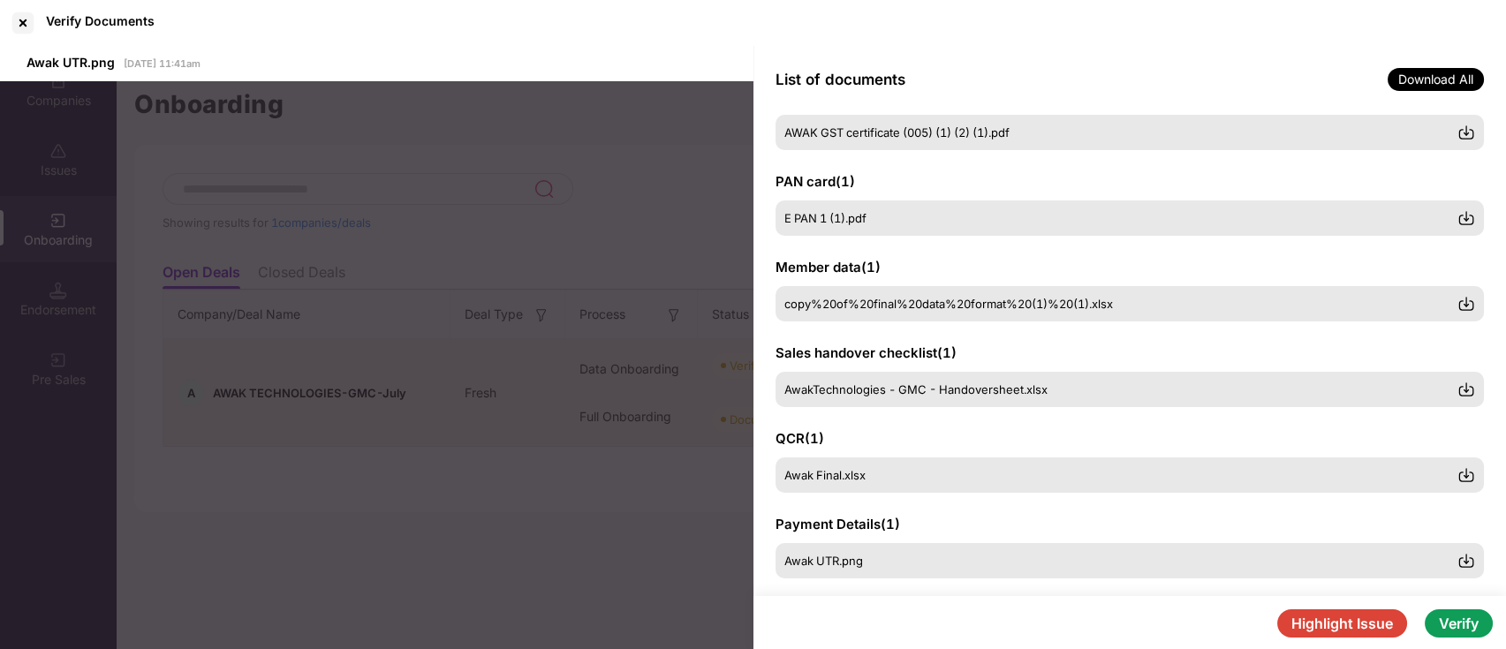
scroll to position [0, 0]
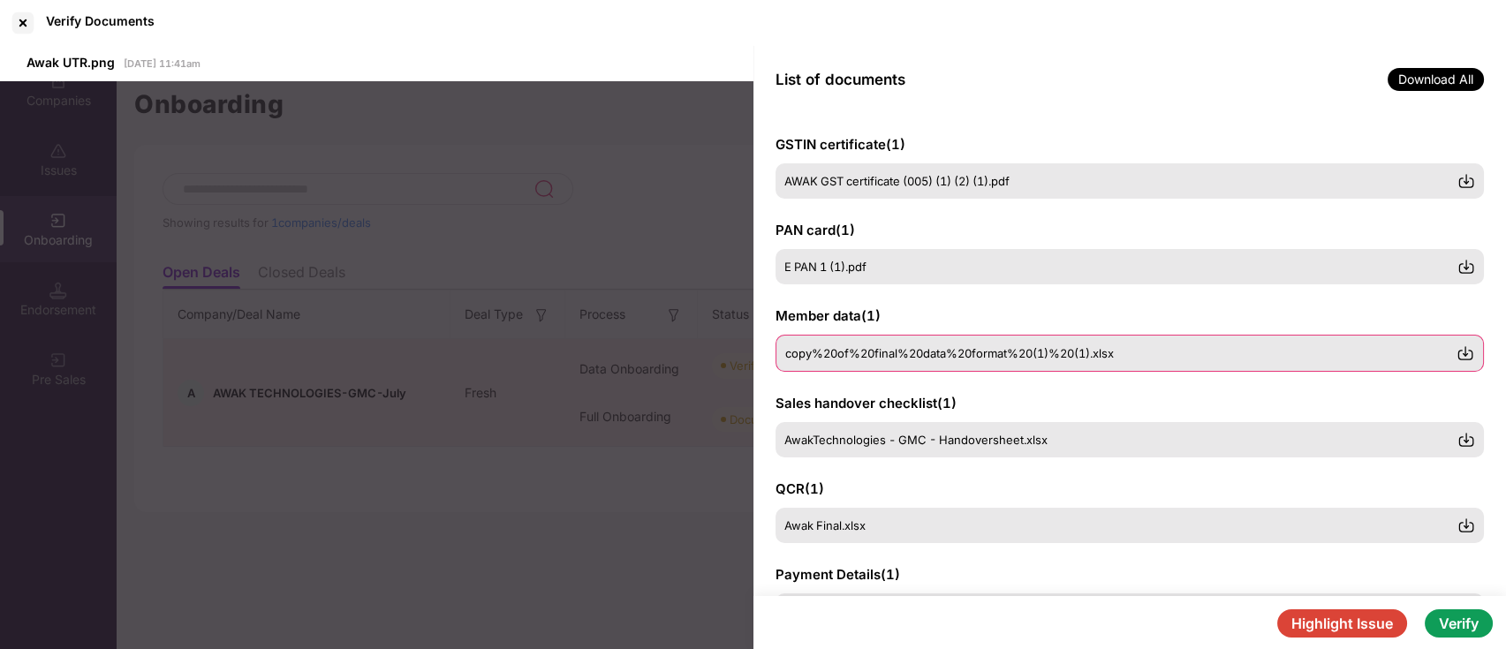
click at [899, 360] on div "copy%20of%20final%20data%20format%20(1)%20(1).xlsx" at bounding box center [1129, 353] width 709 height 37
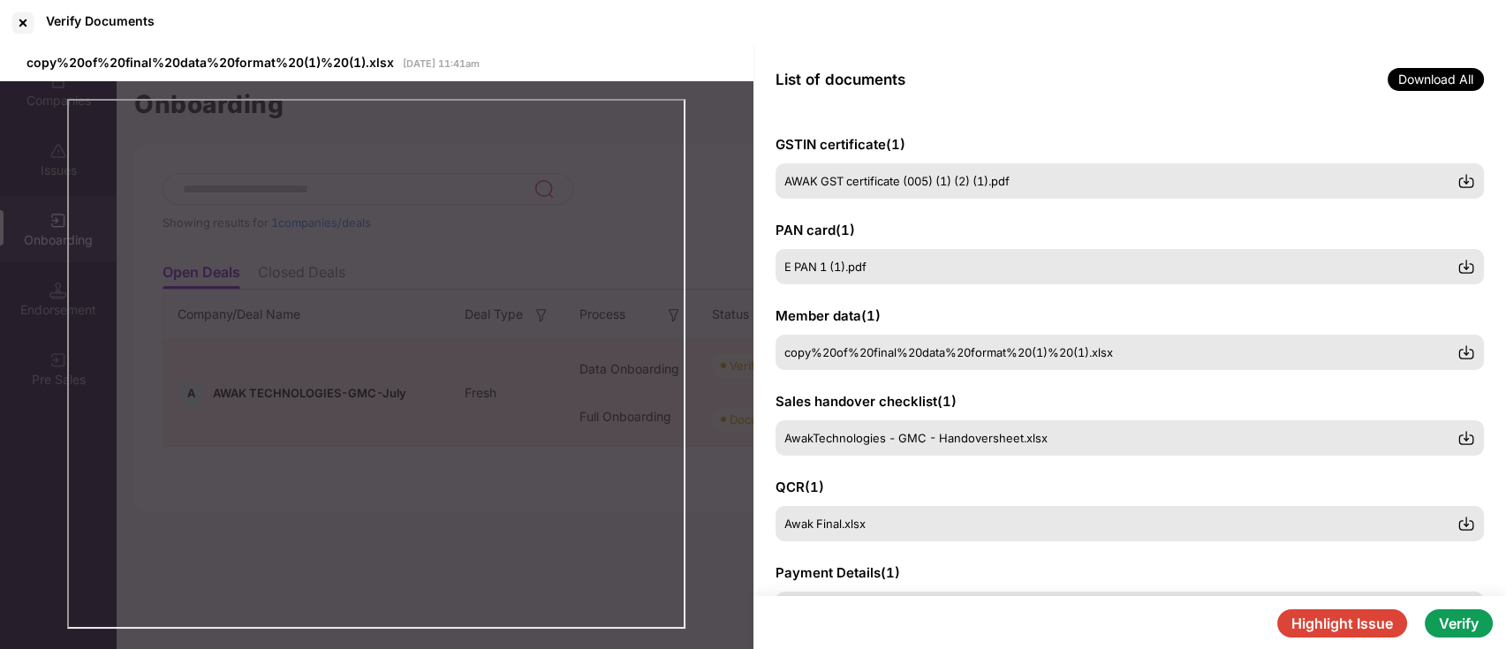
click at [17, 37] on div "Verify Documents" at bounding box center [753, 23] width 1506 height 46
click at [24, 29] on div at bounding box center [23, 23] width 28 height 28
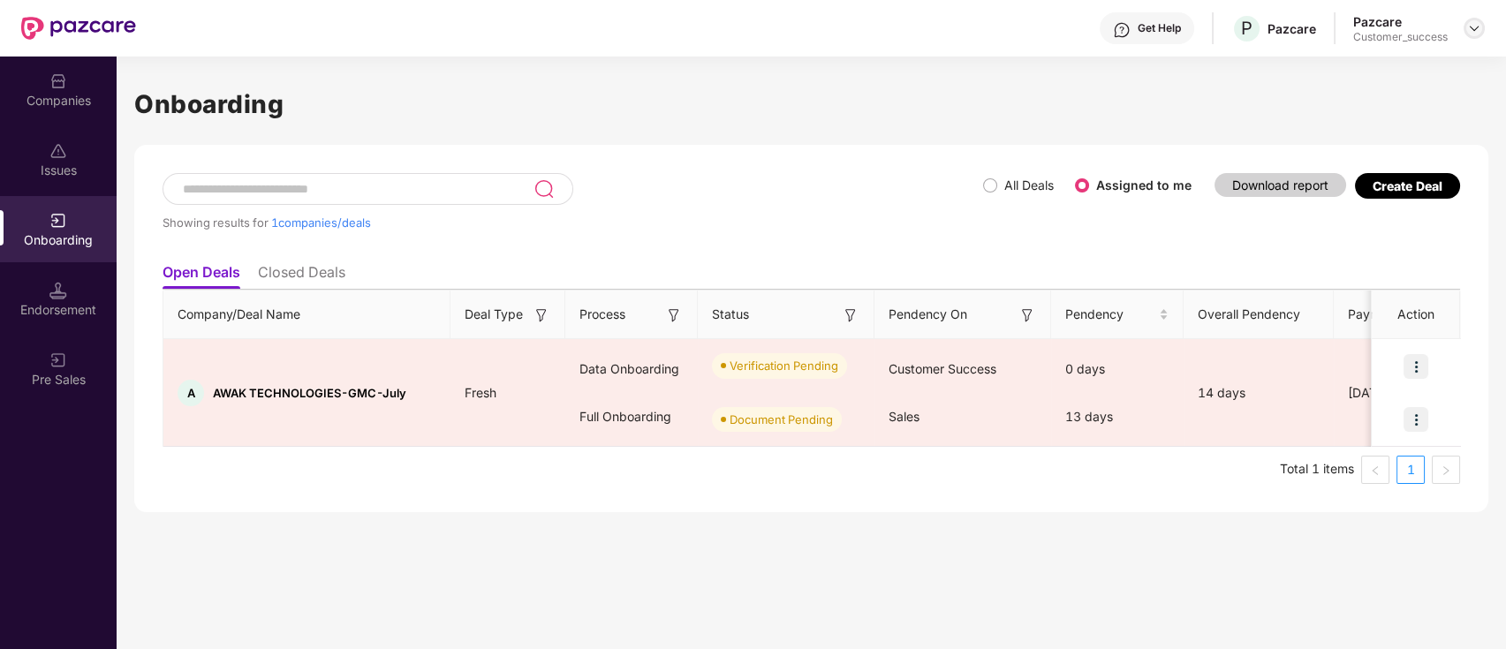
click at [1467, 29] on img at bounding box center [1474, 28] width 14 height 14
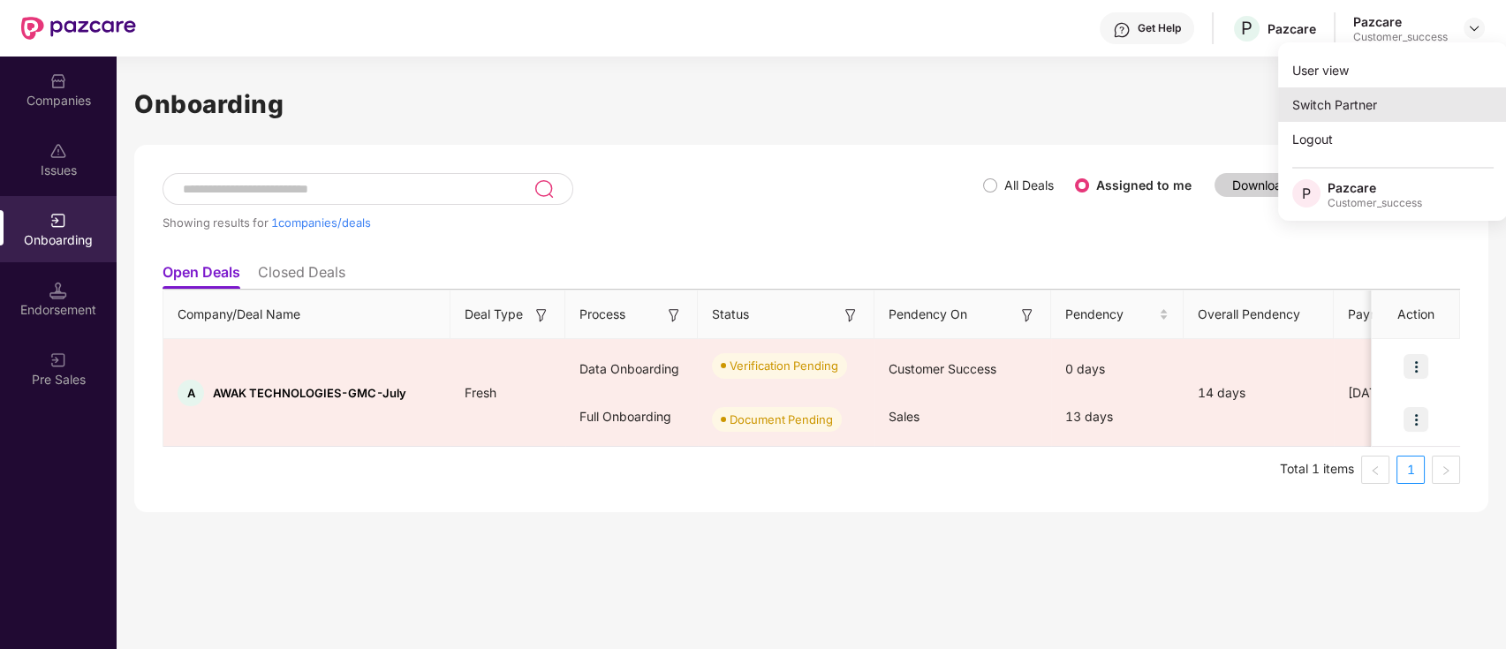
click at [1421, 103] on div "Switch Partner" at bounding box center [1393, 104] width 230 height 34
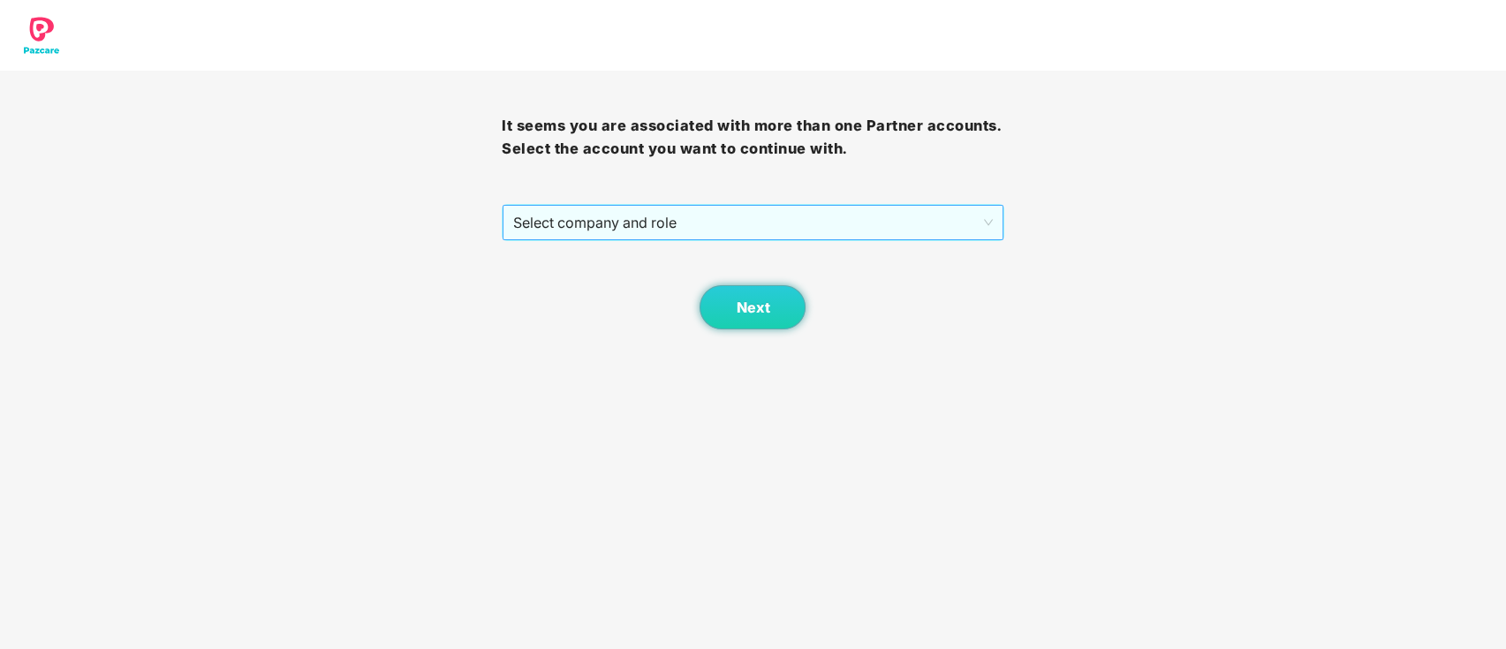
click at [644, 217] on span "Select company and role" at bounding box center [752, 223] width 479 height 34
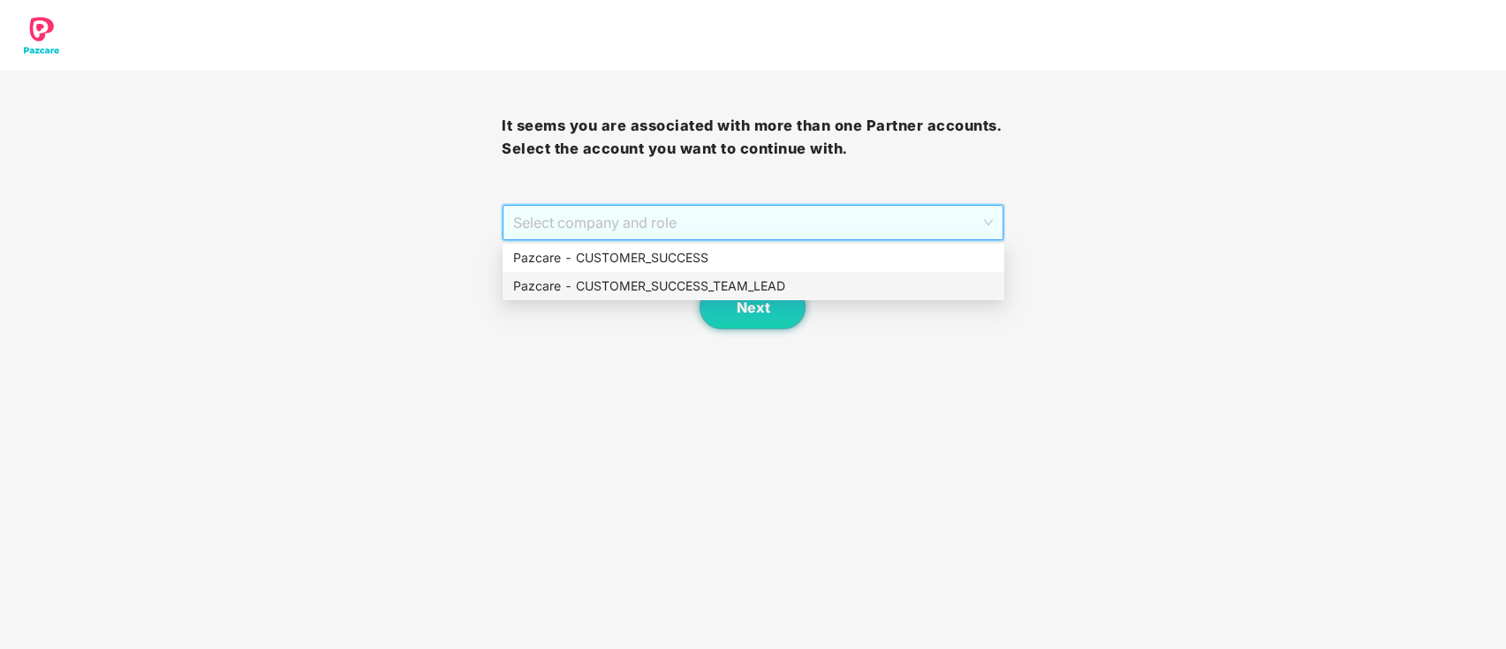
click at [652, 293] on div "Pazcare - CUSTOMER_SUCCESS_TEAM_LEAD" at bounding box center [753, 285] width 480 height 19
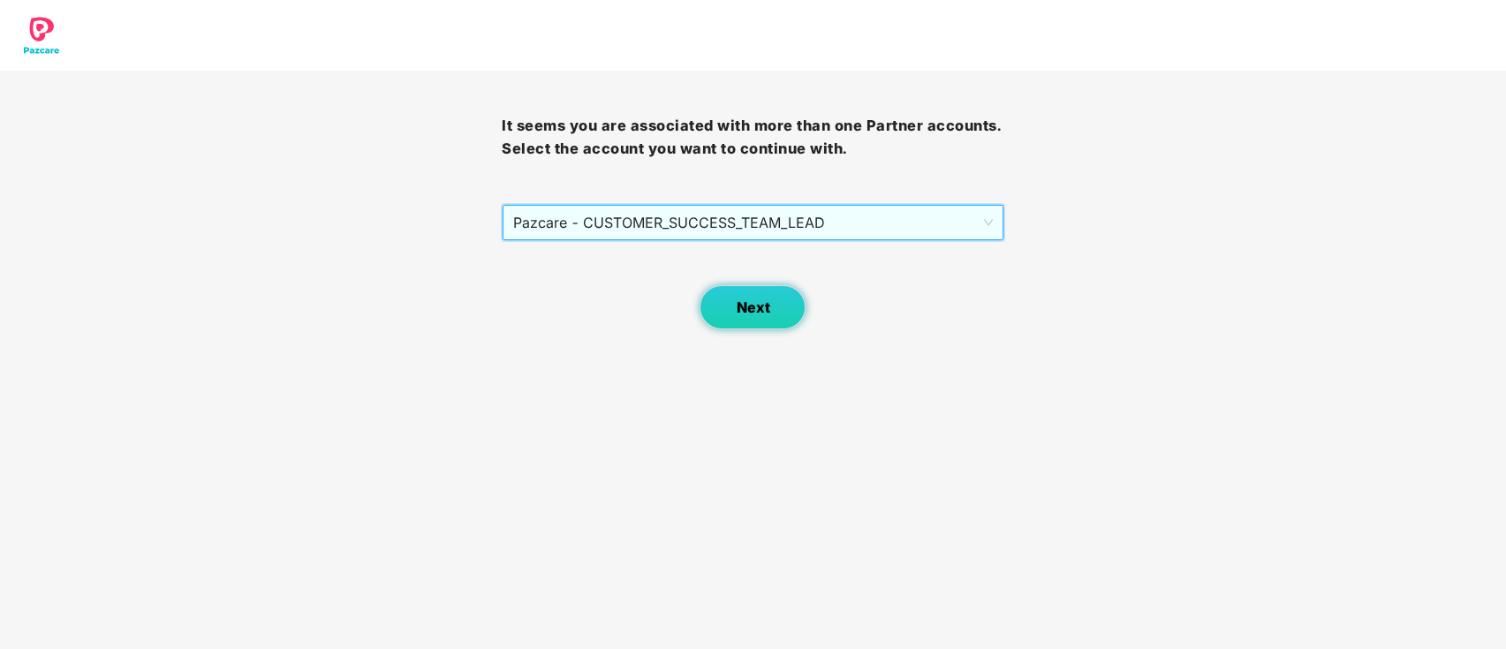
click at [771, 321] on button "Next" at bounding box center [752, 307] width 106 height 44
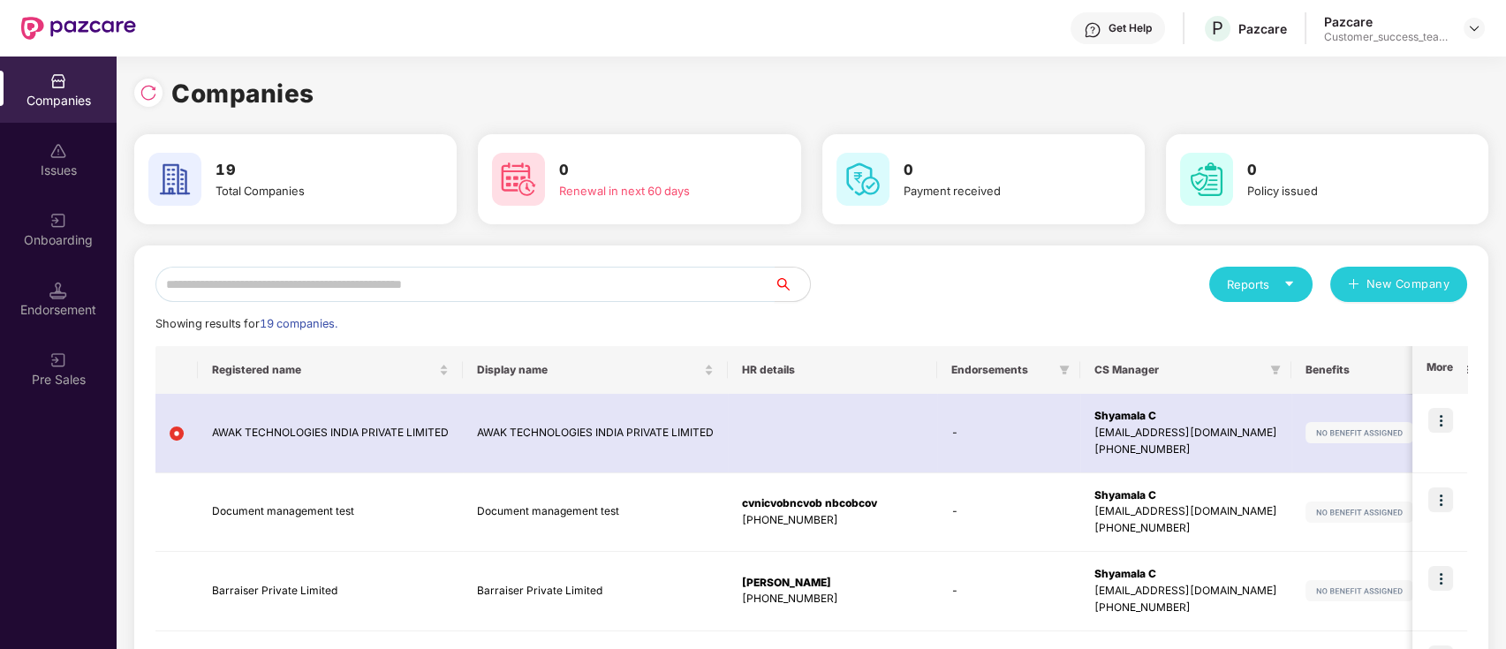
click at [667, 276] on input "text" at bounding box center [464, 284] width 619 height 35
click at [150, 89] on img at bounding box center [149, 93] width 18 height 18
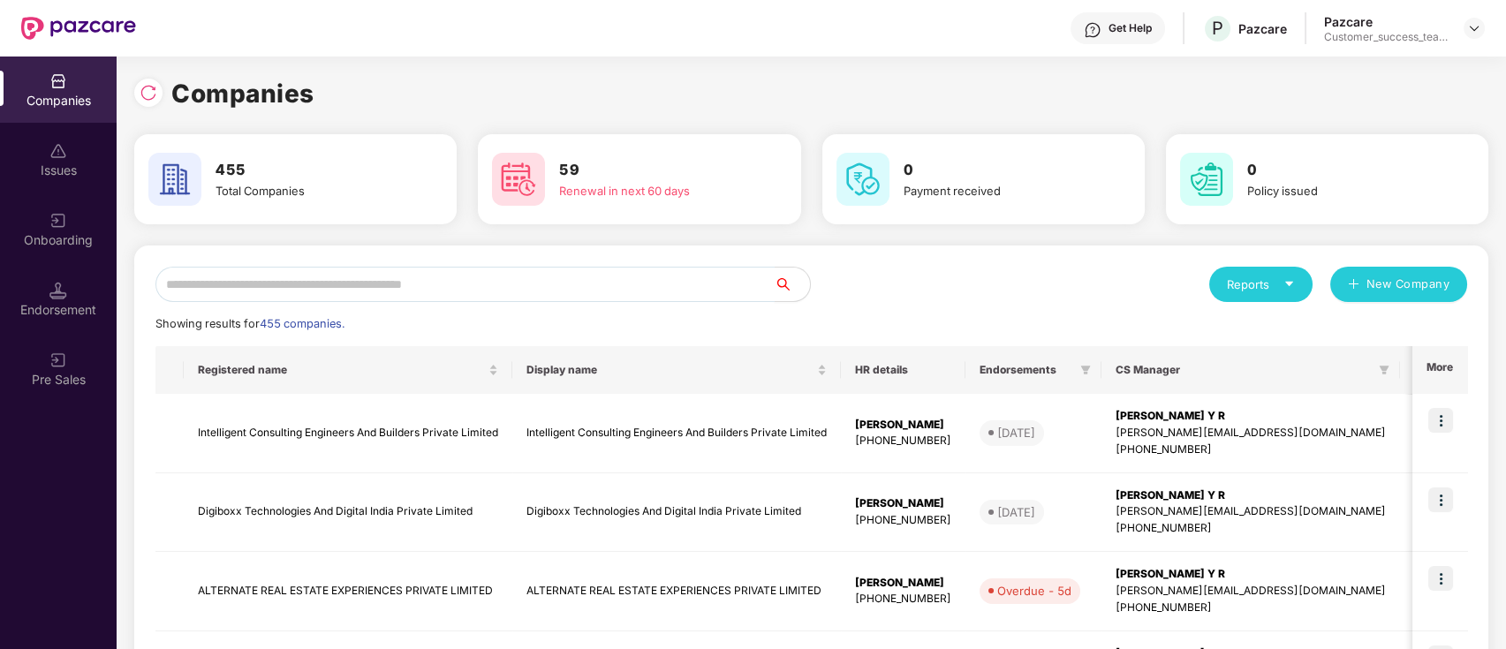
click at [408, 287] on input "text" at bounding box center [464, 284] width 619 height 35
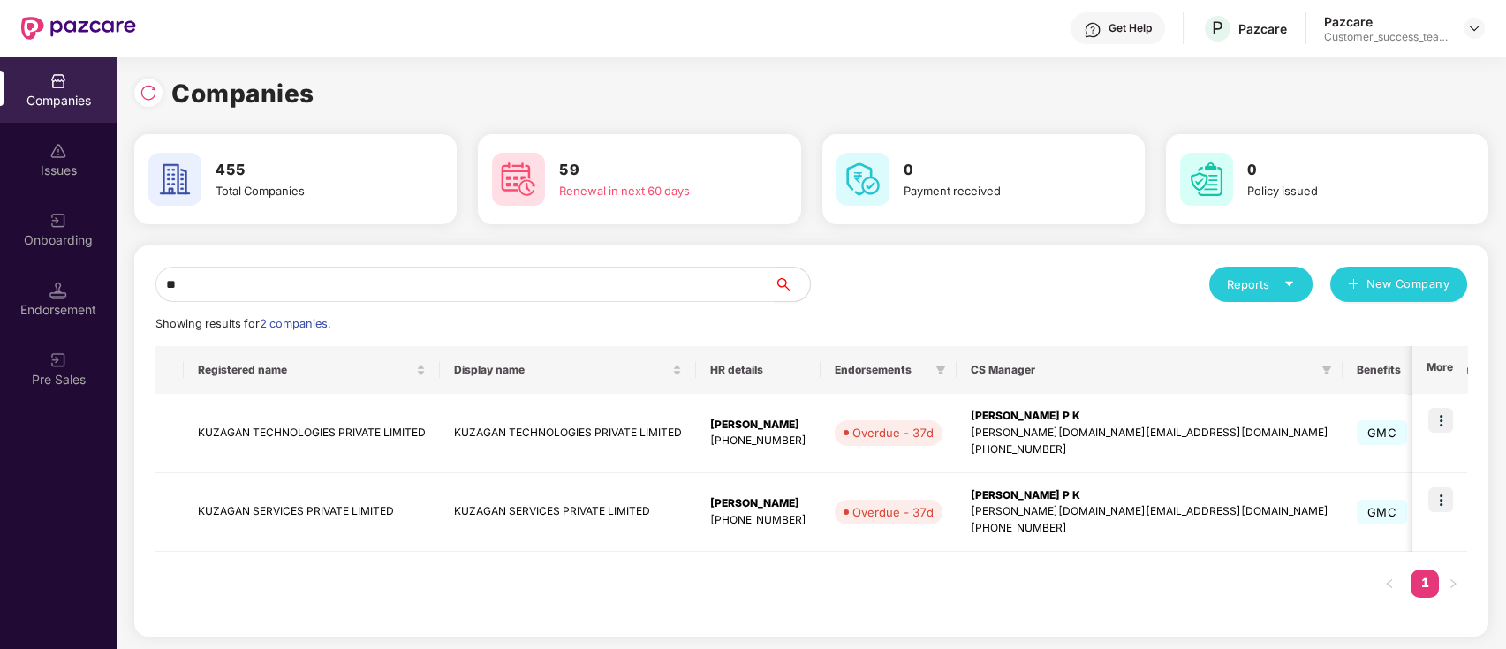
type input "*"
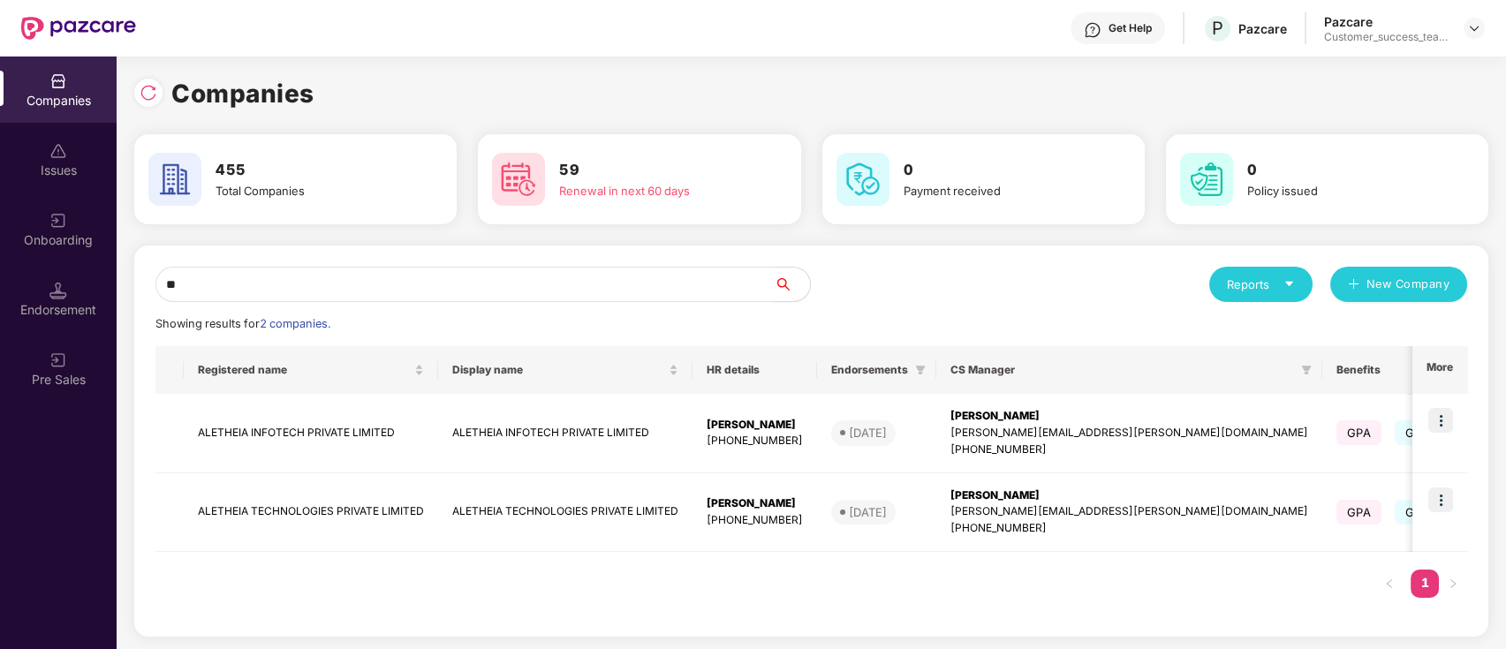
type input "*"
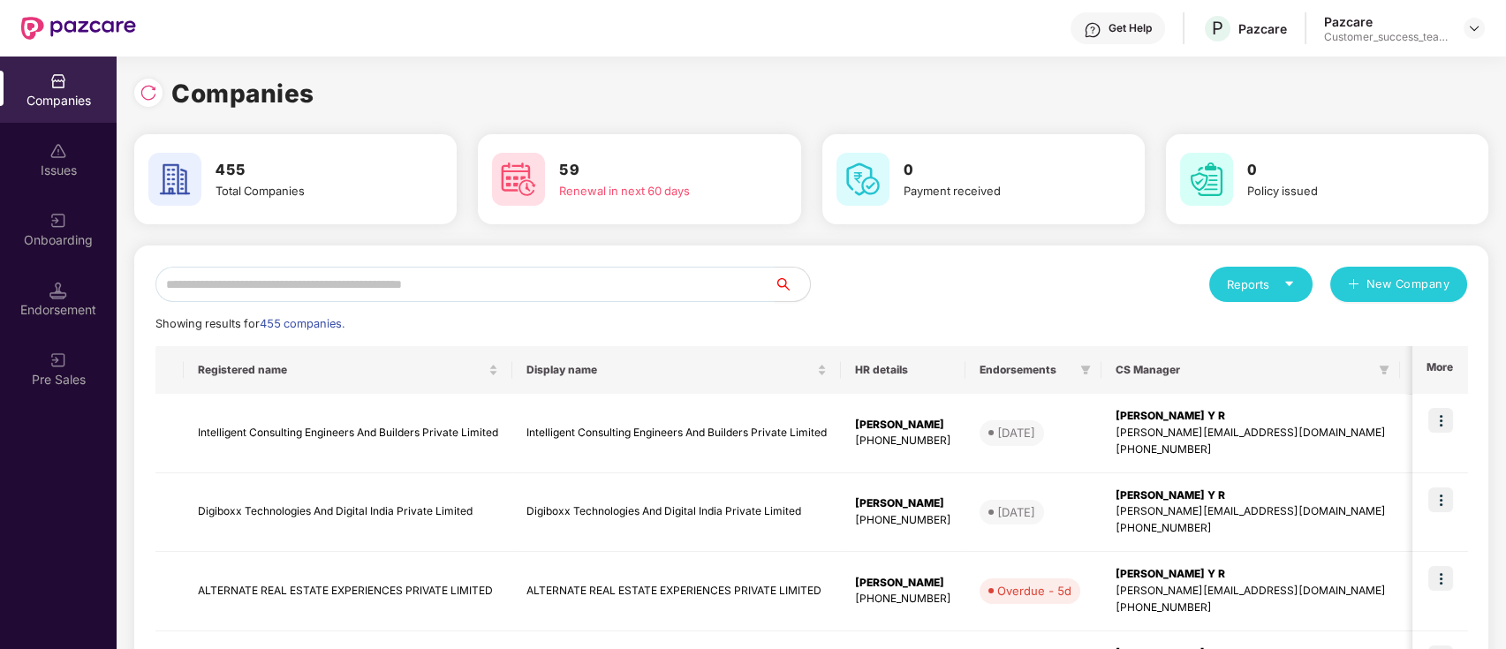
click at [397, 276] on input "text" at bounding box center [464, 284] width 619 height 35
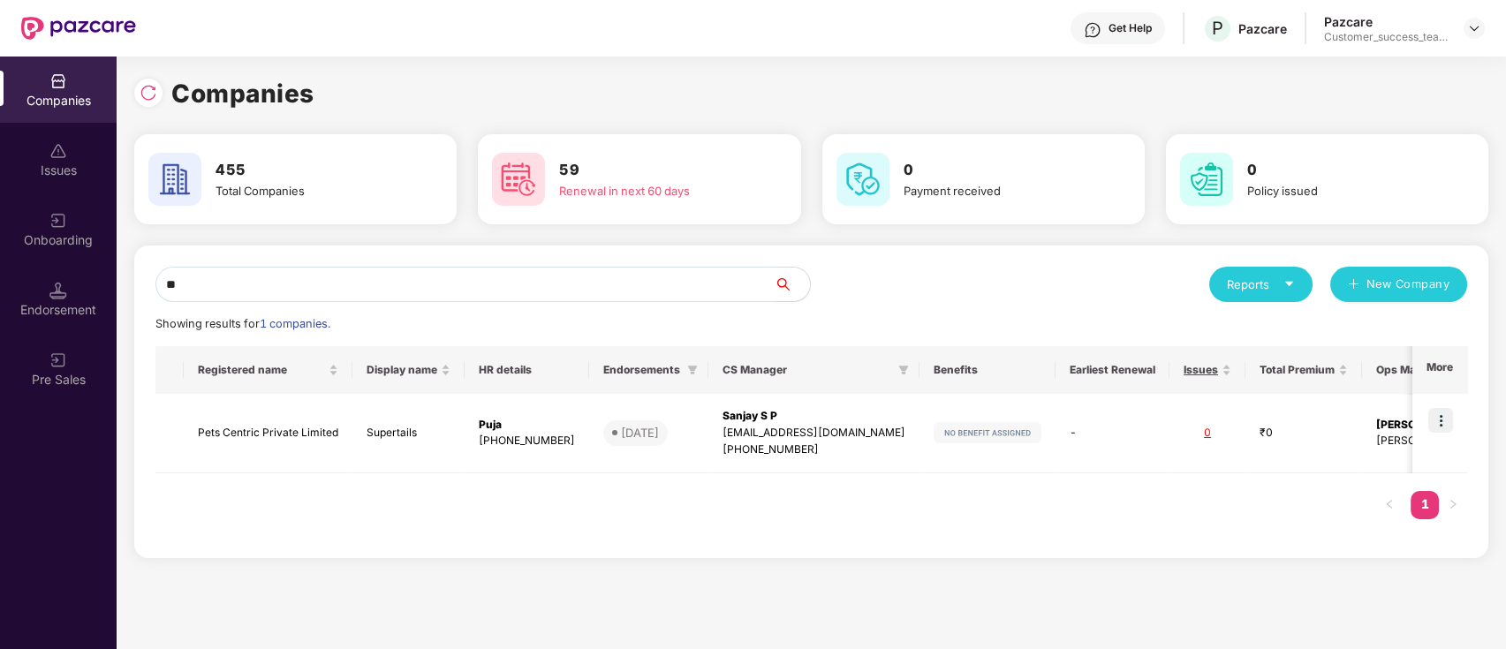
type input "*"
